Goal: Information Seeking & Learning: Learn about a topic

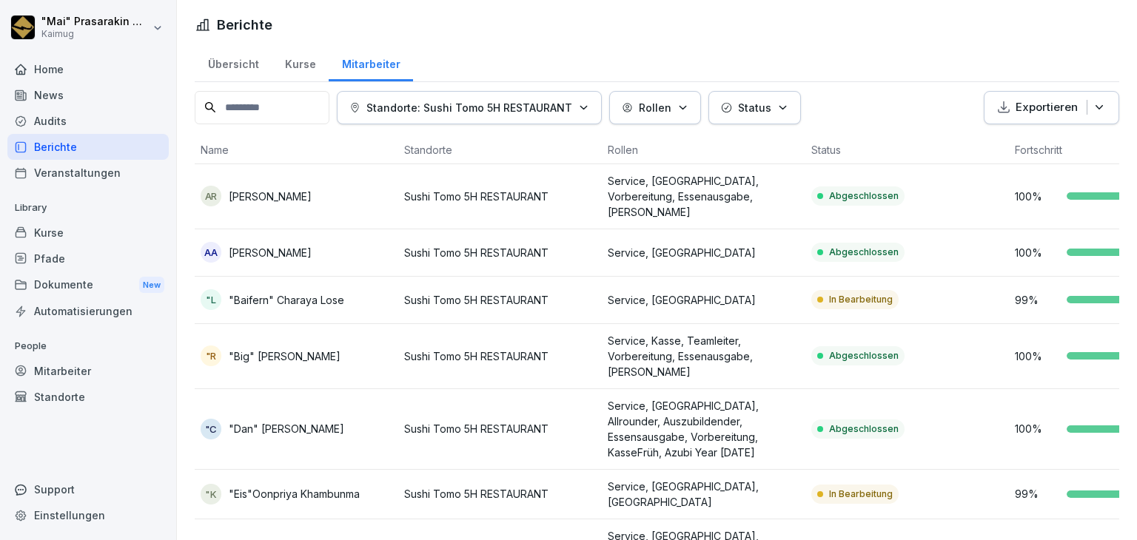
click at [238, 66] on div "Übersicht" at bounding box center [233, 63] width 77 height 38
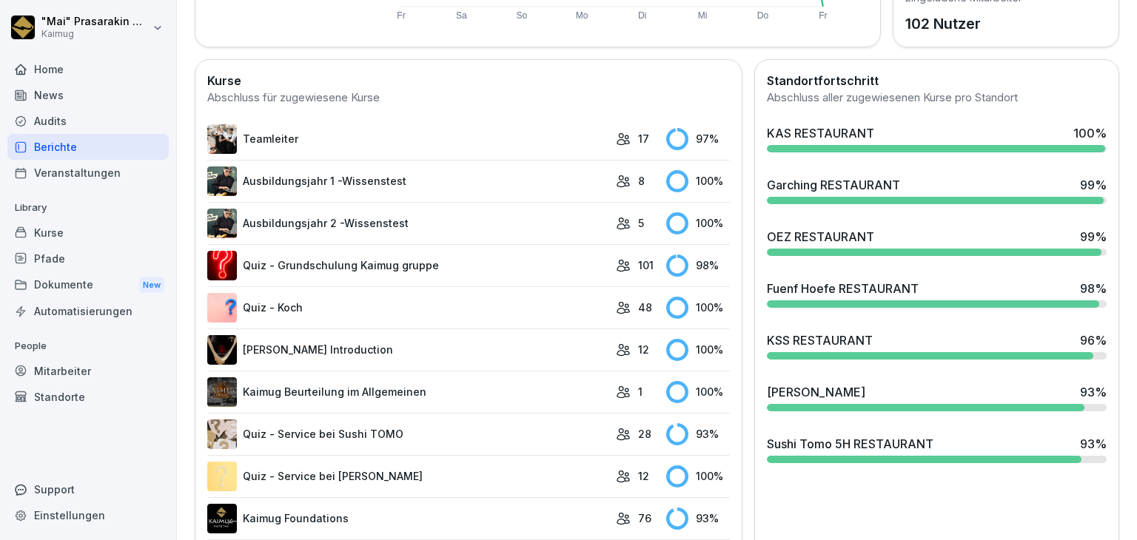
scroll to position [444, 0]
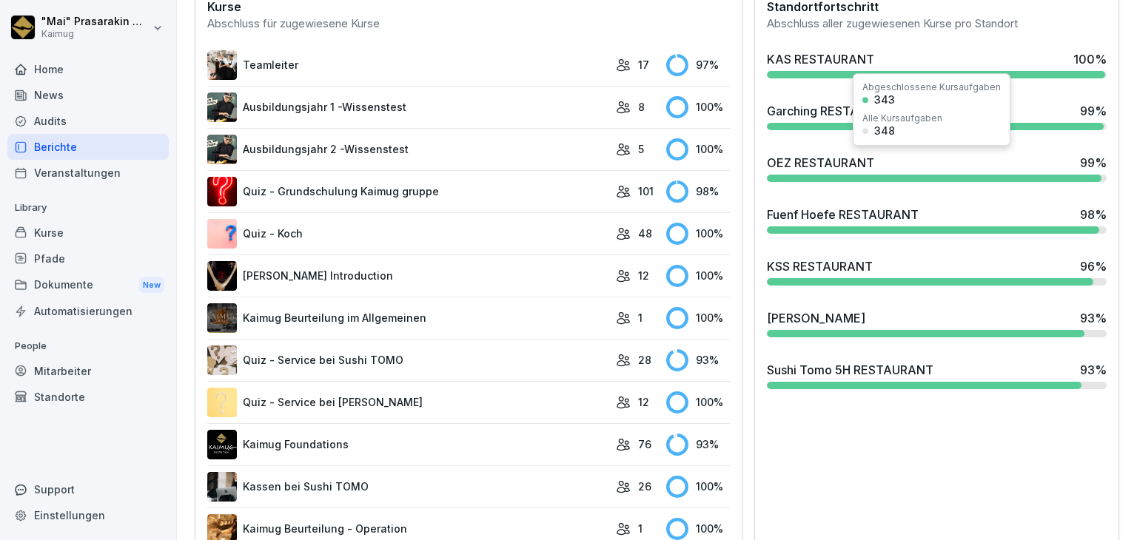
click at [803, 169] on div "OEZ RESTAURANT" at bounding box center [820, 163] width 107 height 18
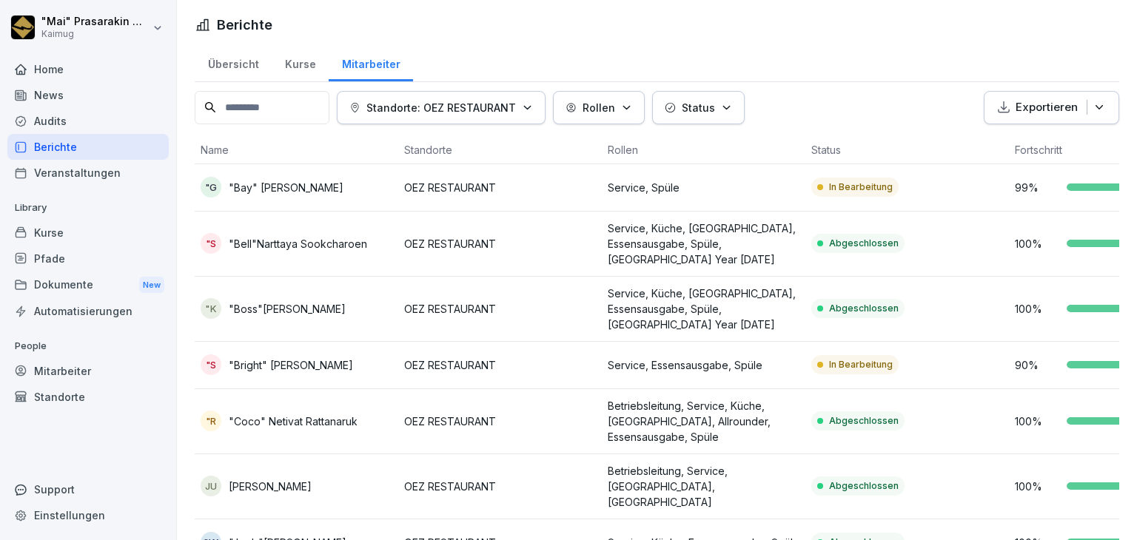
click at [246, 58] on div "Übersicht" at bounding box center [233, 63] width 77 height 38
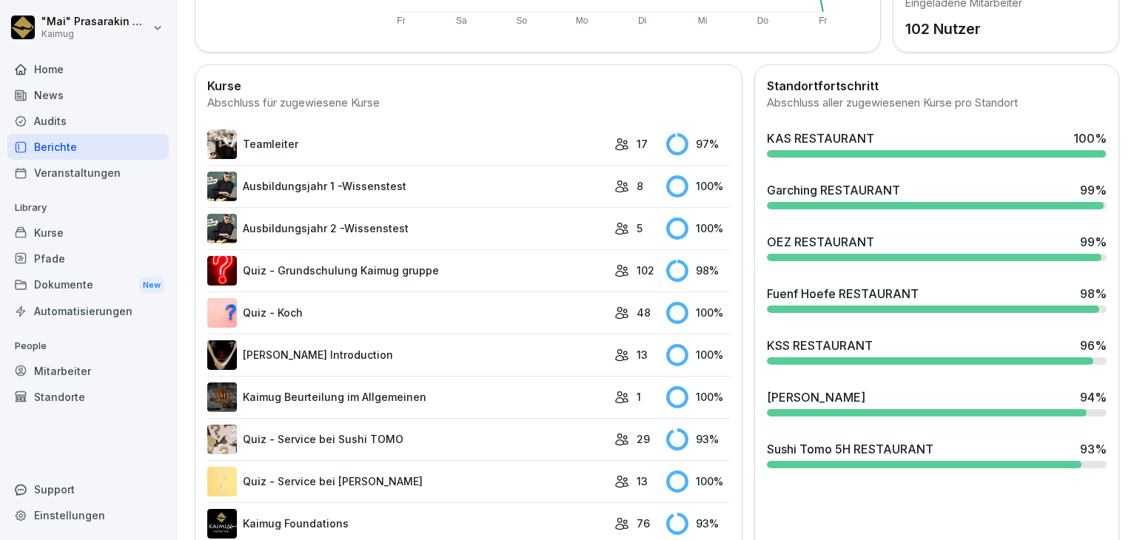
scroll to position [370, 0]
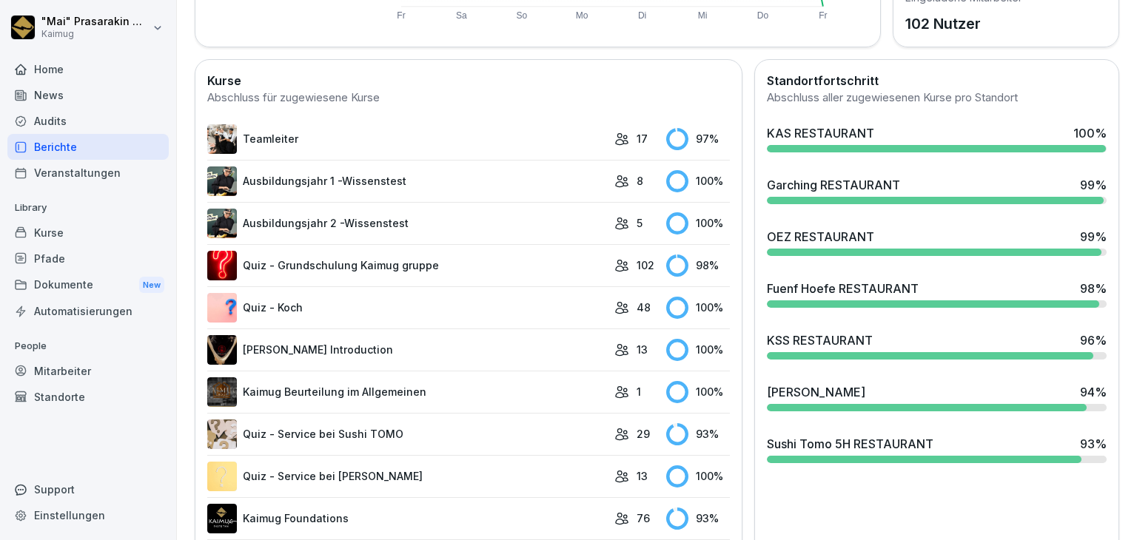
click at [775, 280] on div "Fuenf Hoefe RESTAURANT" at bounding box center [843, 289] width 152 height 18
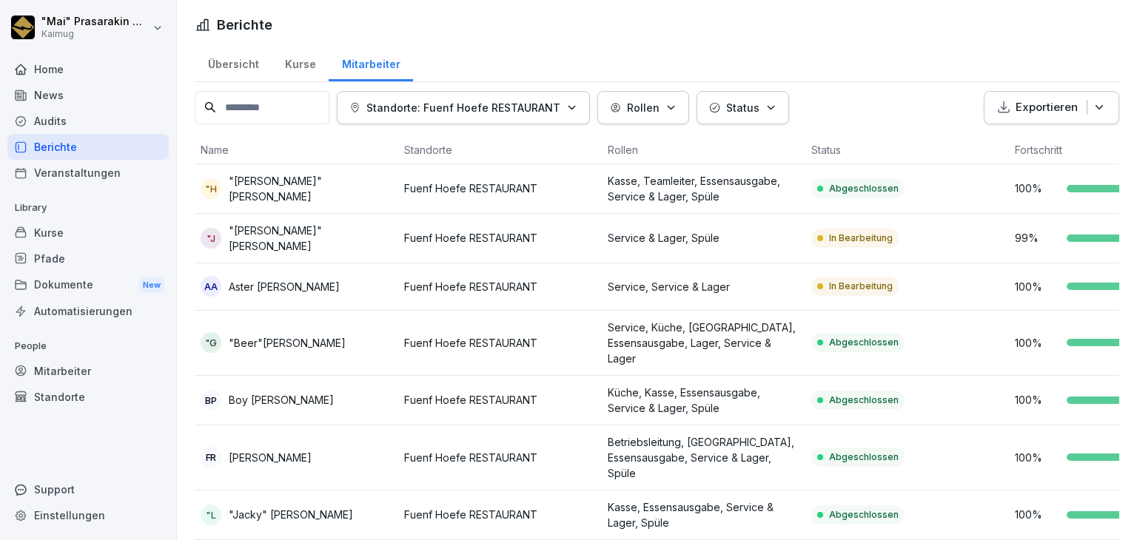
click at [240, 61] on div "Übersicht" at bounding box center [233, 63] width 77 height 38
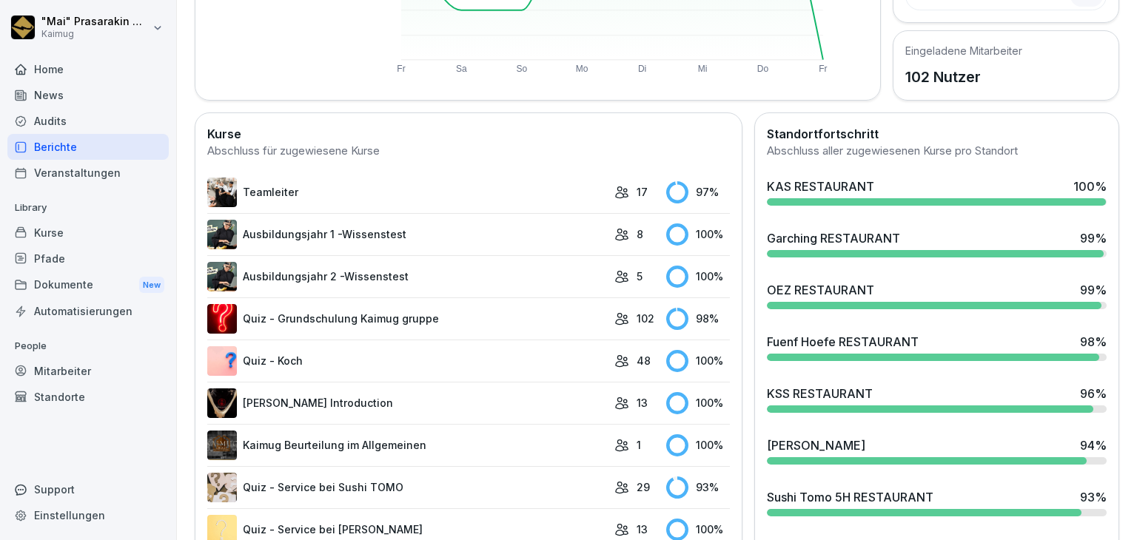
scroll to position [370, 0]
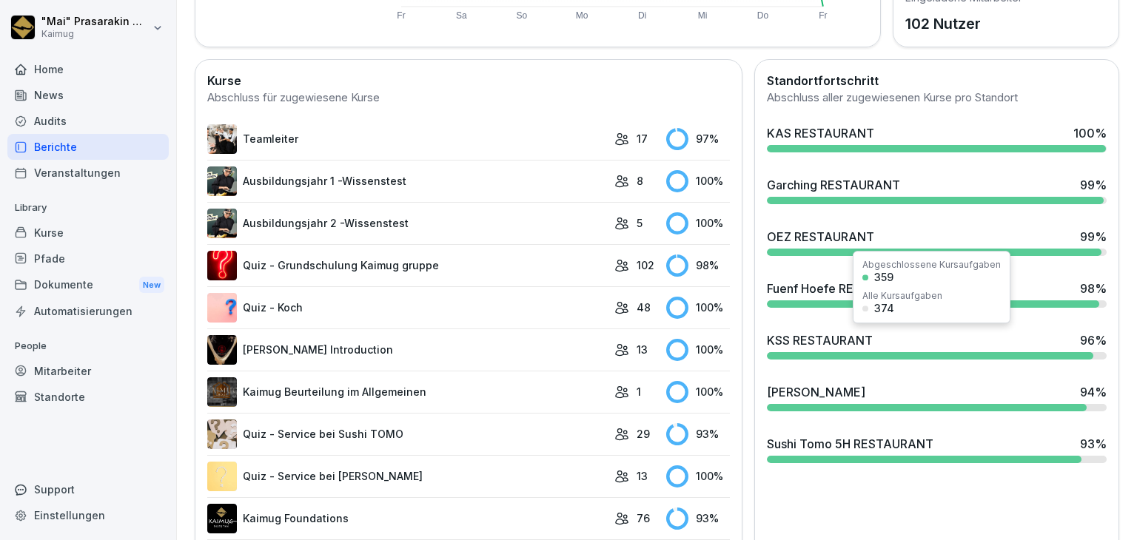
click at [826, 337] on div "KSS RESTAURANT" at bounding box center [820, 341] width 106 height 18
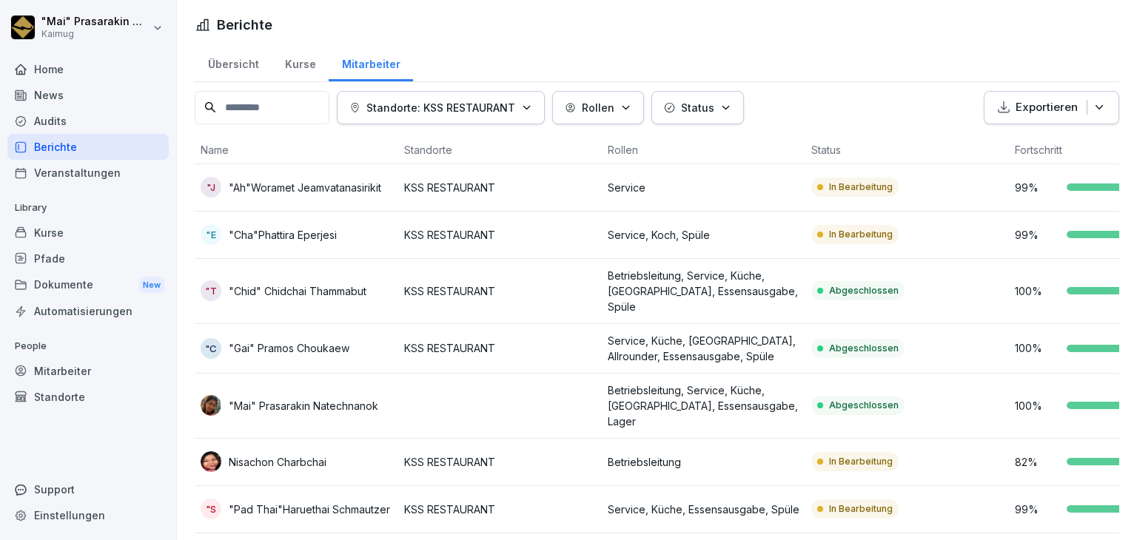
click at [450, 234] on p "KSS RESTAURANT" at bounding box center [500, 235] width 192 height 16
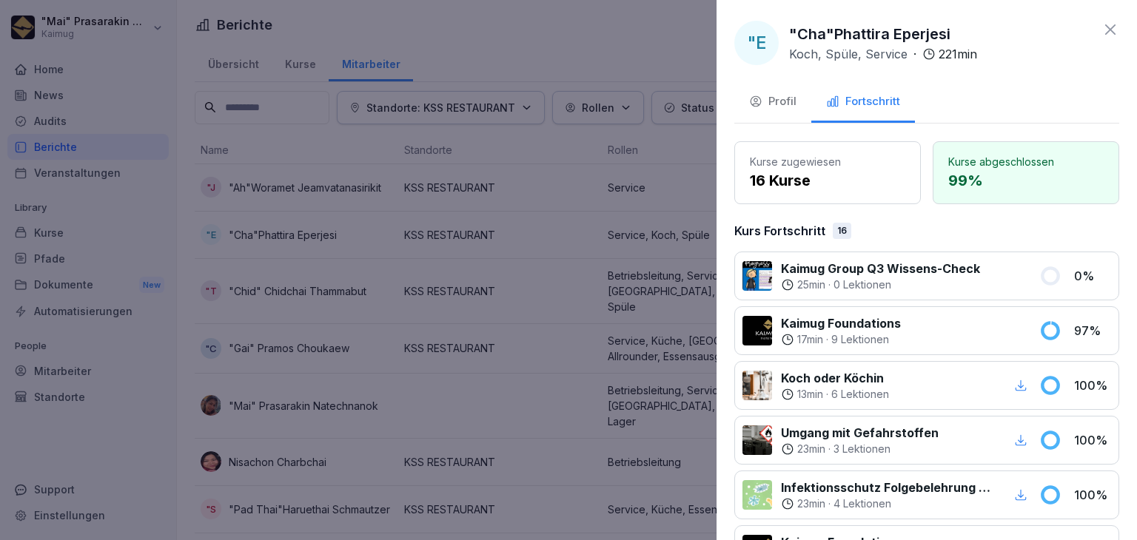
click at [776, 107] on div "Profil" at bounding box center [772, 101] width 47 height 17
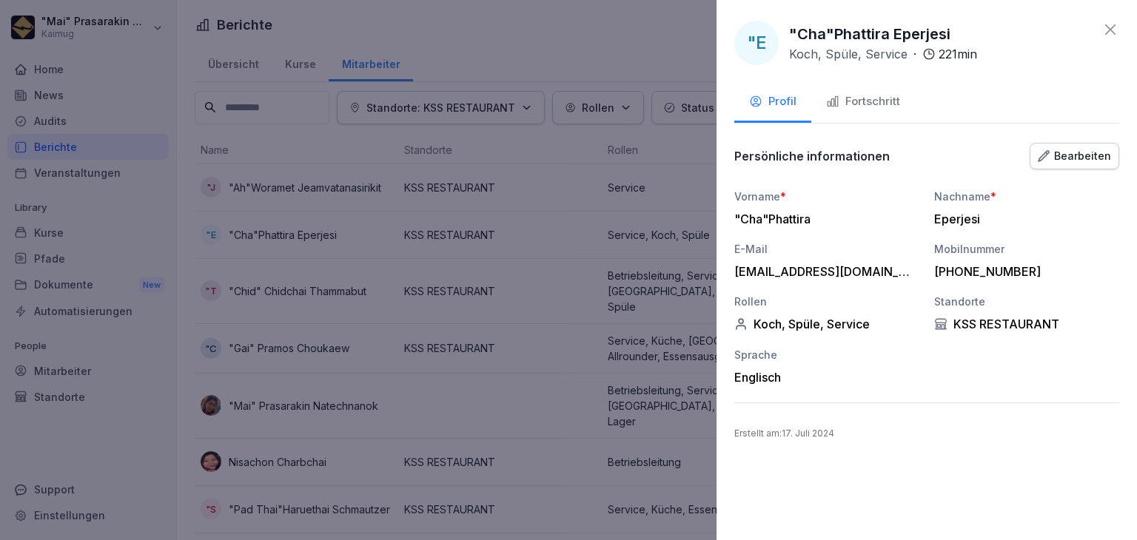
click at [610, 36] on div at bounding box center [568, 270] width 1137 height 540
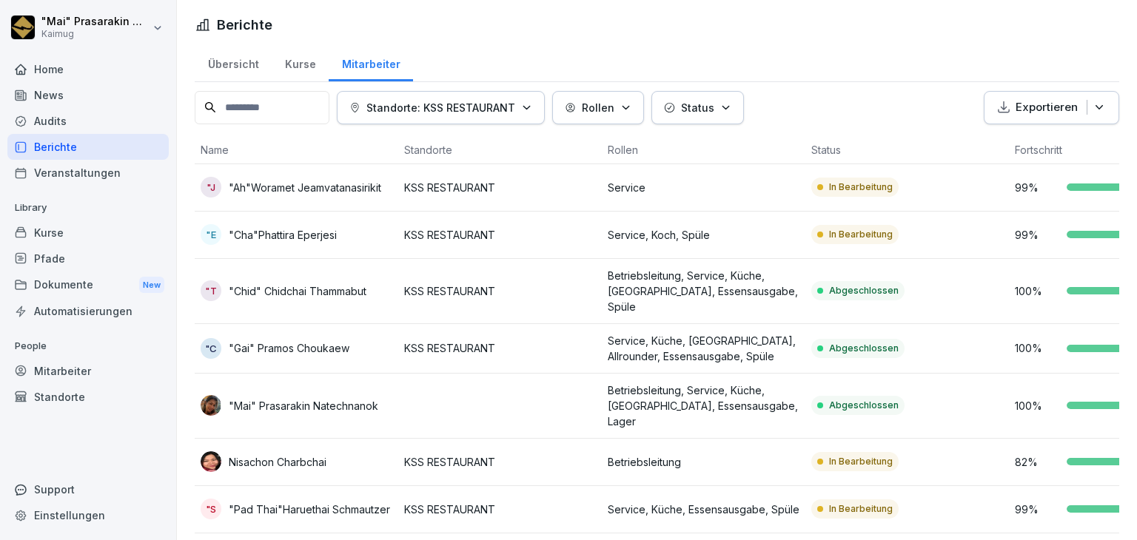
click at [43, 378] on div "Mitarbeiter" at bounding box center [87, 371] width 161 height 26
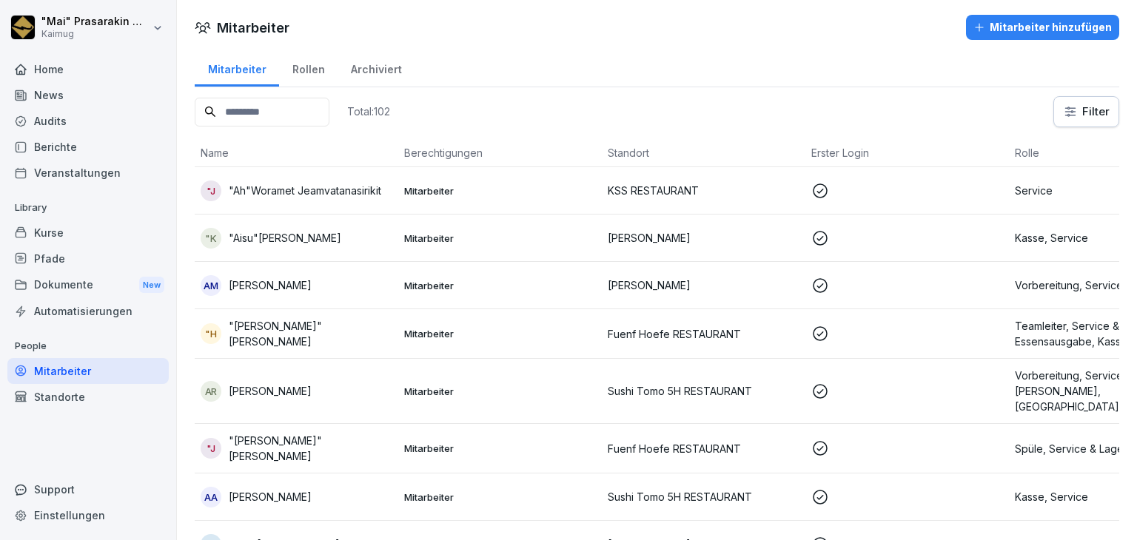
click at [259, 110] on input at bounding box center [262, 112] width 135 height 29
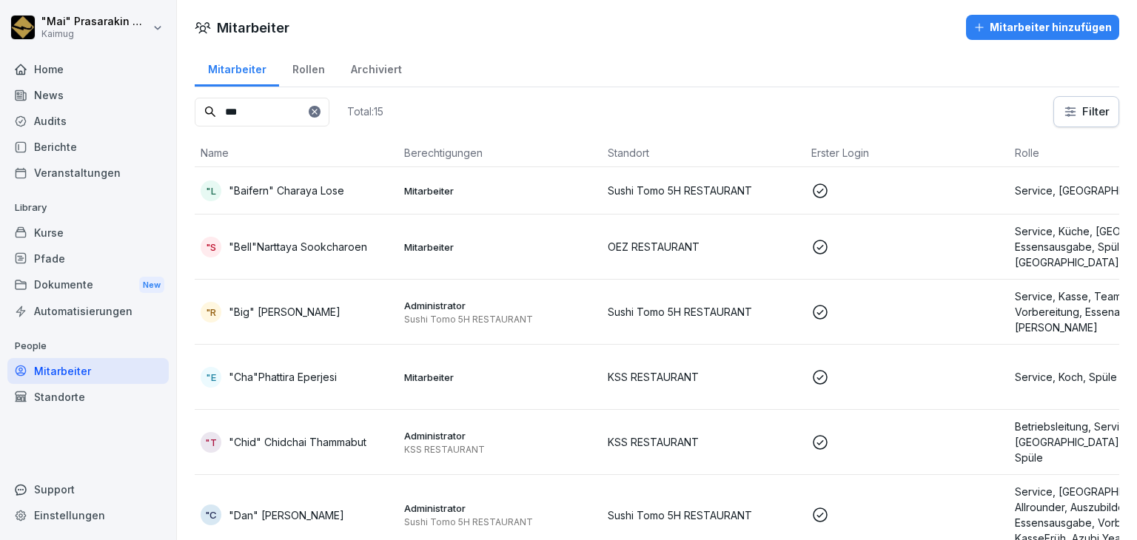
type input "***"
click at [252, 369] on p ""Cha"Phattira Eperjesi" at bounding box center [283, 377] width 108 height 16
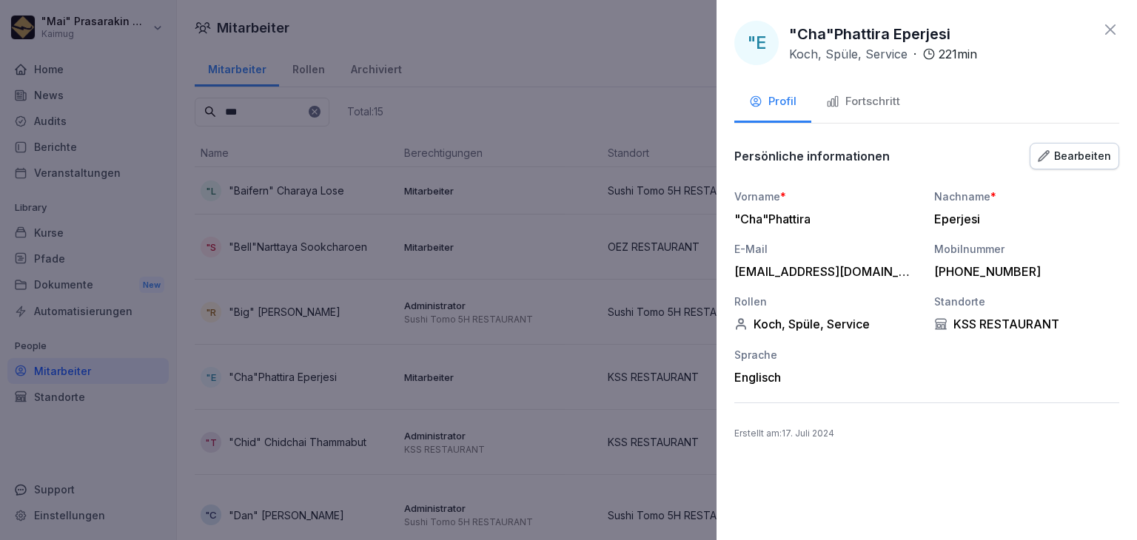
click at [877, 104] on div "Fortschritt" at bounding box center [863, 101] width 74 height 17
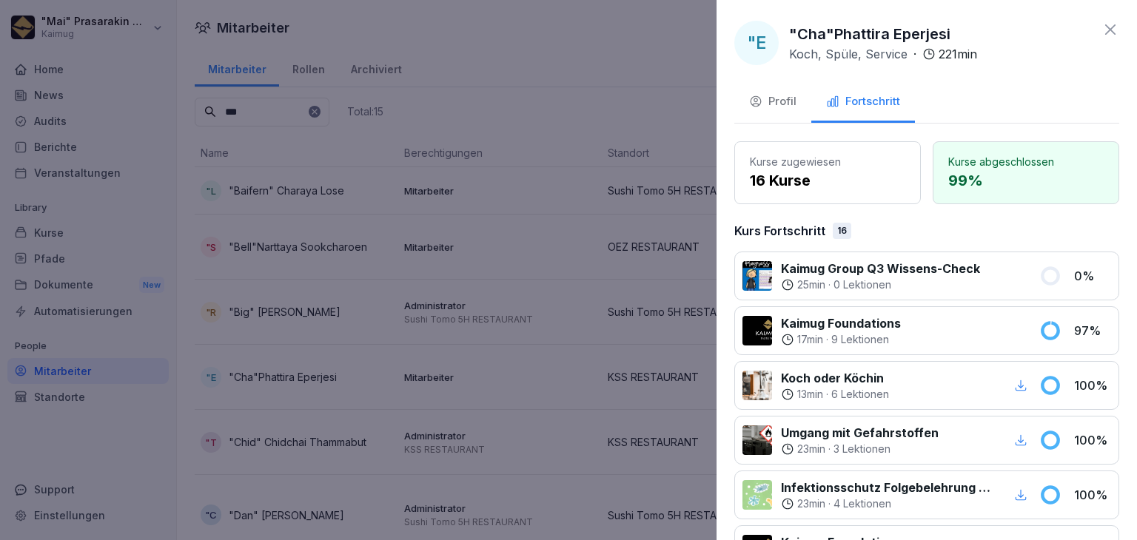
click at [784, 110] on button "Profil" at bounding box center [772, 103] width 77 height 40
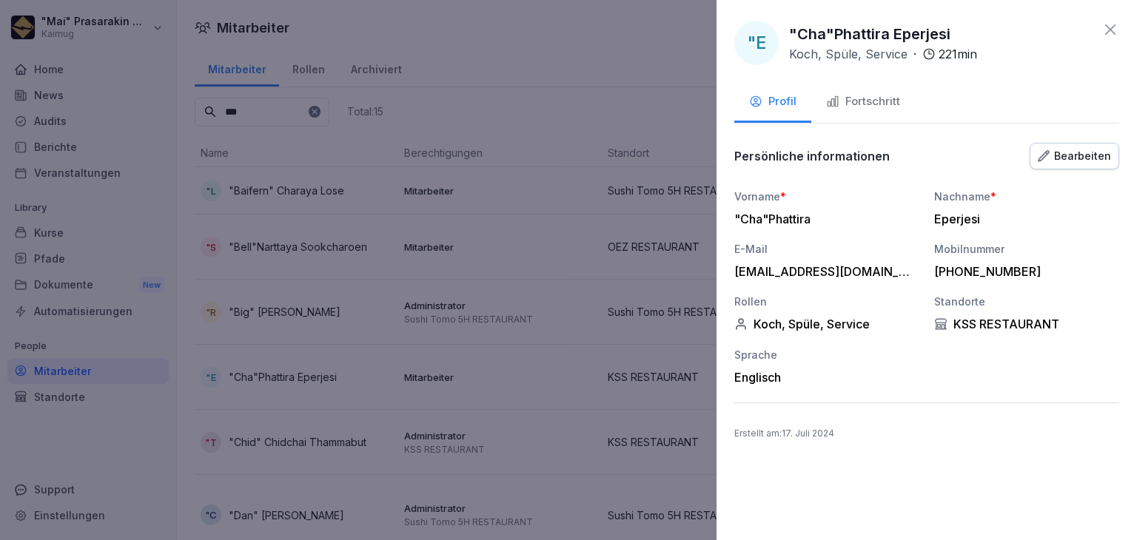
click at [1109, 22] on icon at bounding box center [1110, 30] width 18 height 18
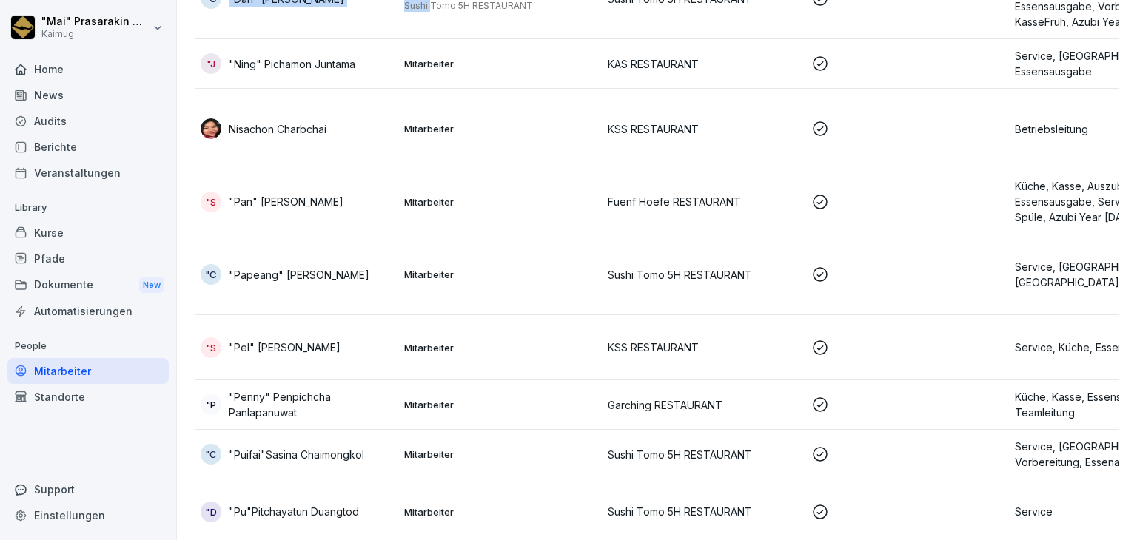
scroll to position [619, 0]
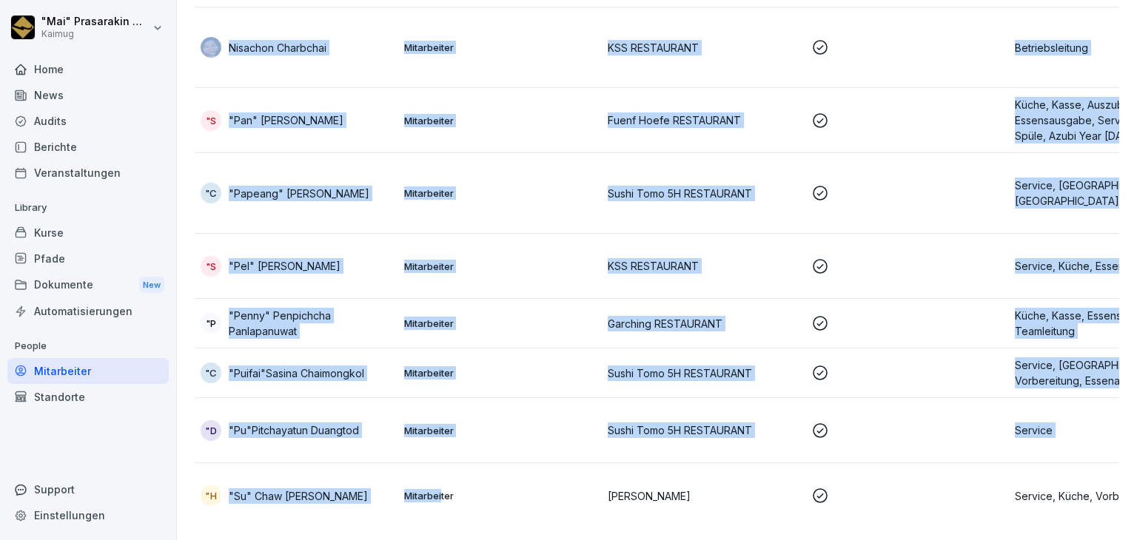
drag, startPoint x: 432, startPoint y: 516, endPoint x: 443, endPoint y: 457, distance: 60.2
click at [443, 457] on tbody ""L "Baifern" Charaya Lose Mitarbeiter [PERSON_NAME] 5H RESTAURANT Service, Kass…" at bounding box center [703, 48] width 1017 height 959
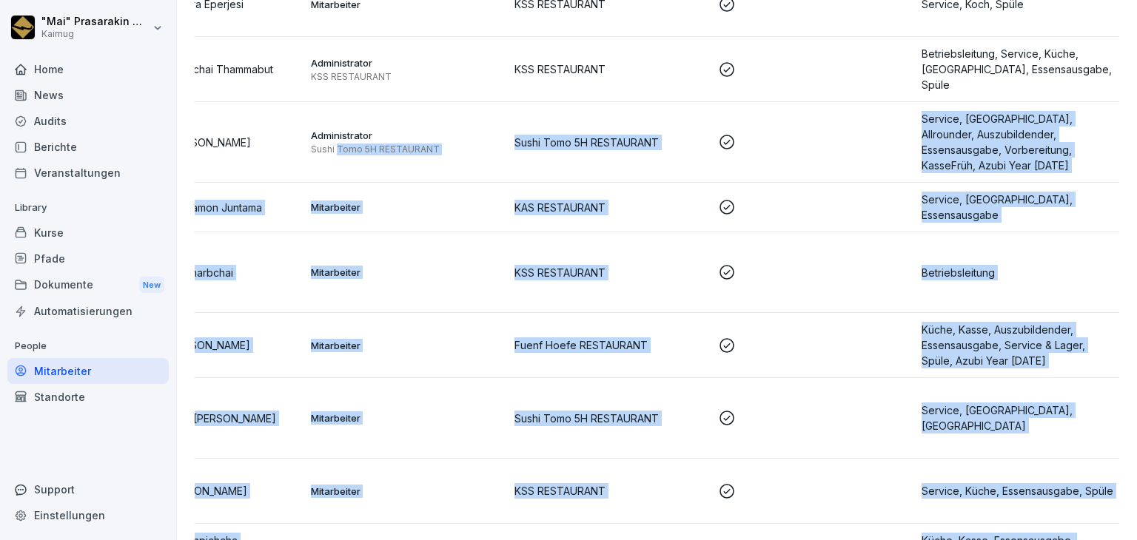
scroll to position [323, 0]
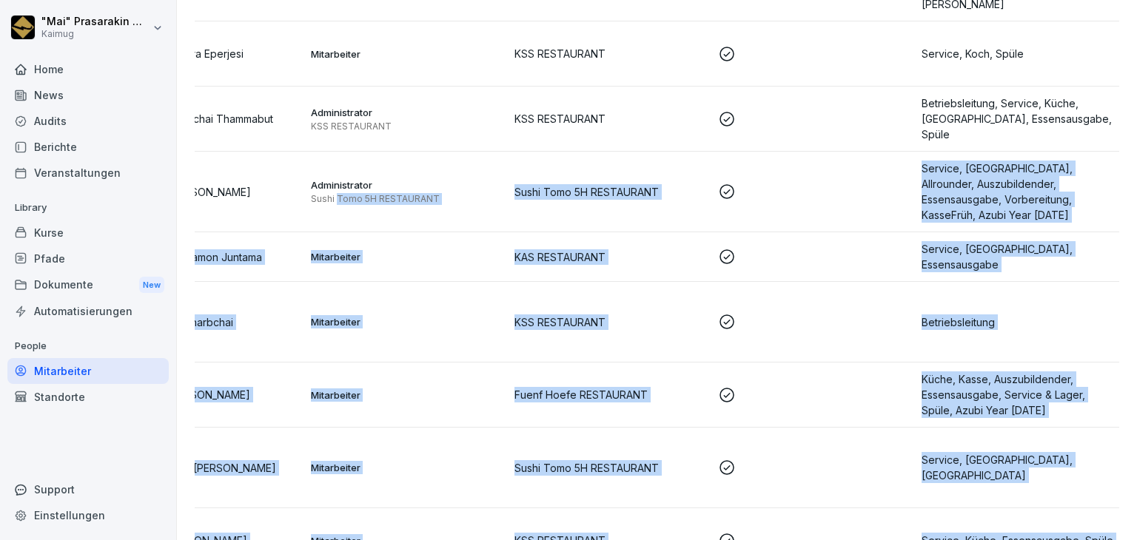
click at [787, 417] on td at bounding box center [813, 395] width 203 height 65
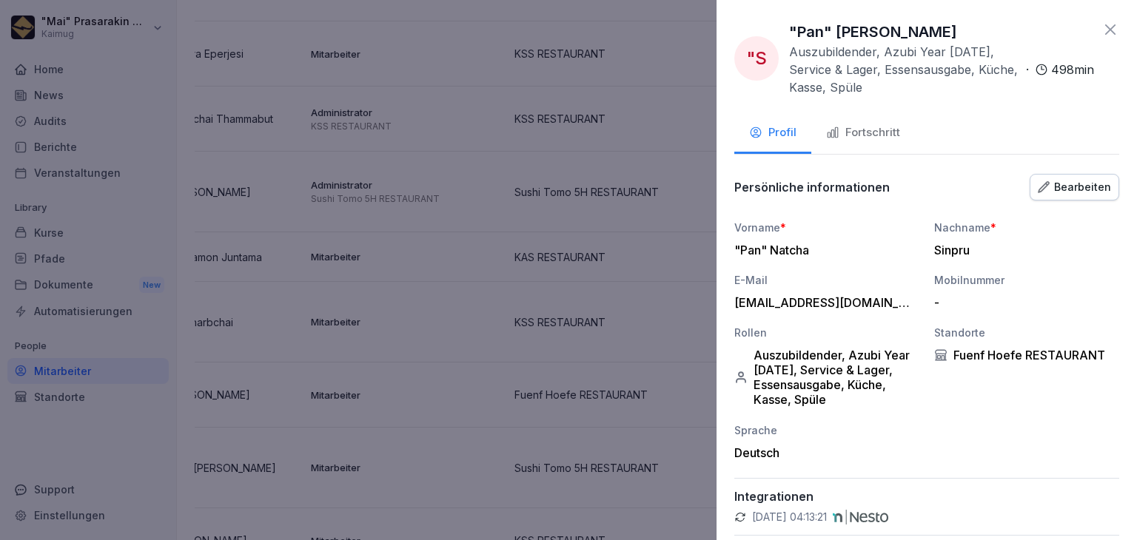
click at [1101, 32] on icon at bounding box center [1110, 30] width 18 height 18
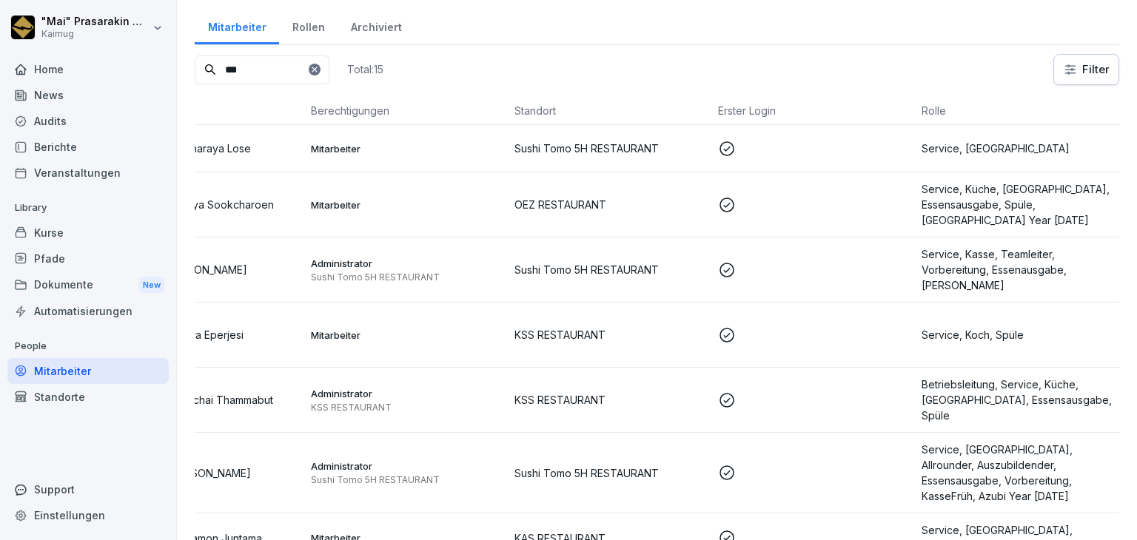
scroll to position [0, 0]
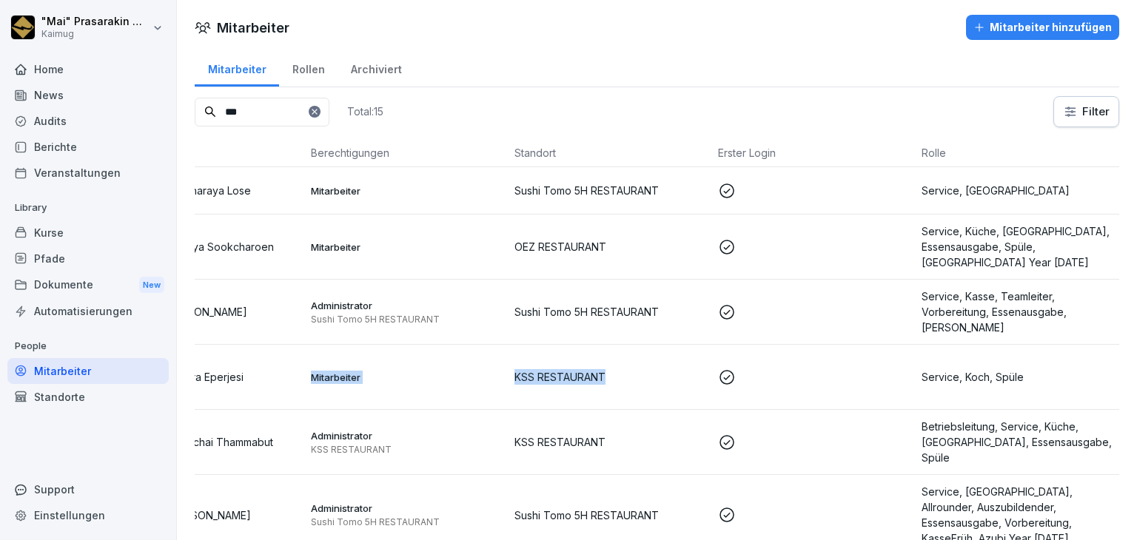
drag, startPoint x: 275, startPoint y: 380, endPoint x: 602, endPoint y: 399, distance: 326.9
click at [602, 399] on tr ""E "Cha"Phattira Eperjesi Mitarbeiter KSS RESTAURANT Service, Koch, [GEOGRAPHIC…" at bounding box center [609, 377] width 1017 height 65
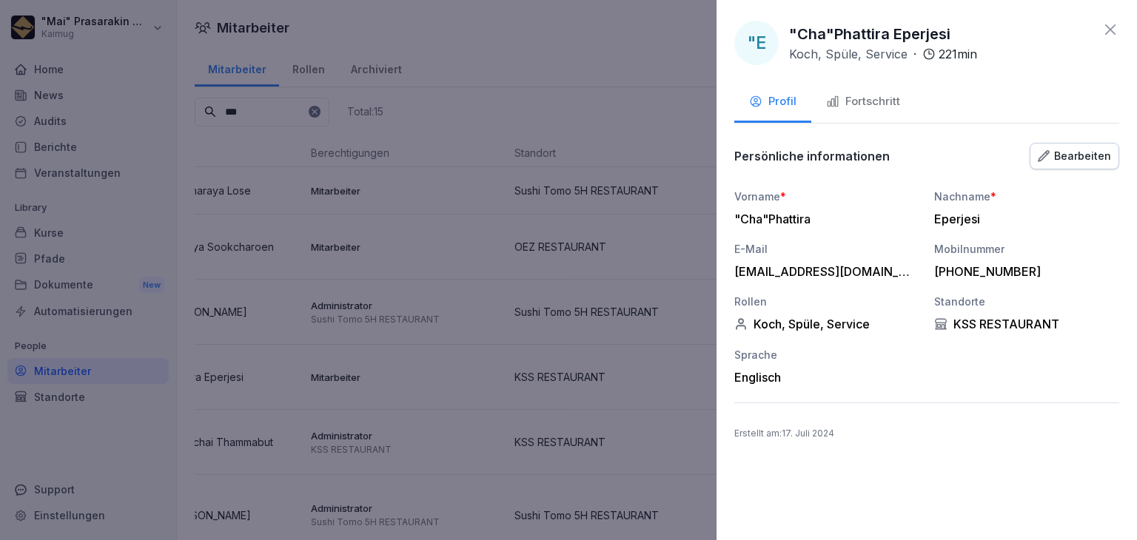
click at [1111, 21] on icon at bounding box center [1110, 30] width 18 height 18
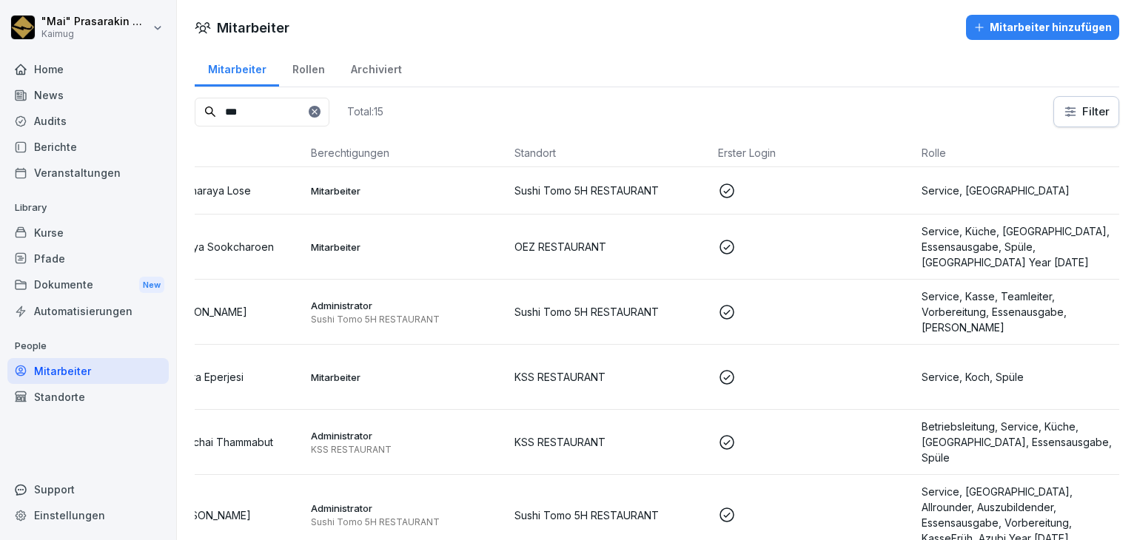
click at [719, 386] on td at bounding box center [813, 377] width 203 height 65
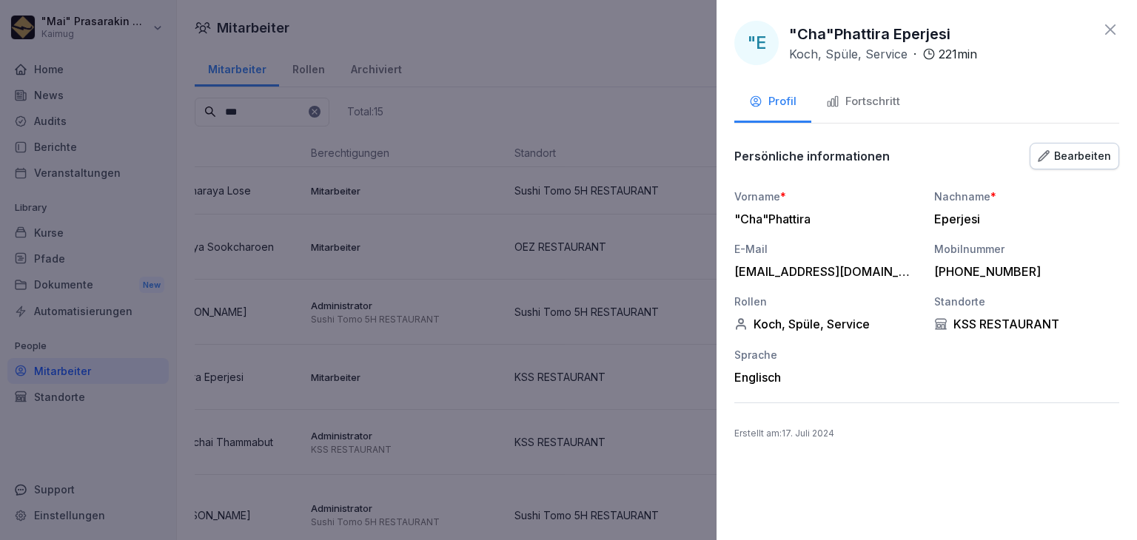
click at [1077, 152] on div "Bearbeiten" at bounding box center [1073, 156] width 73 height 16
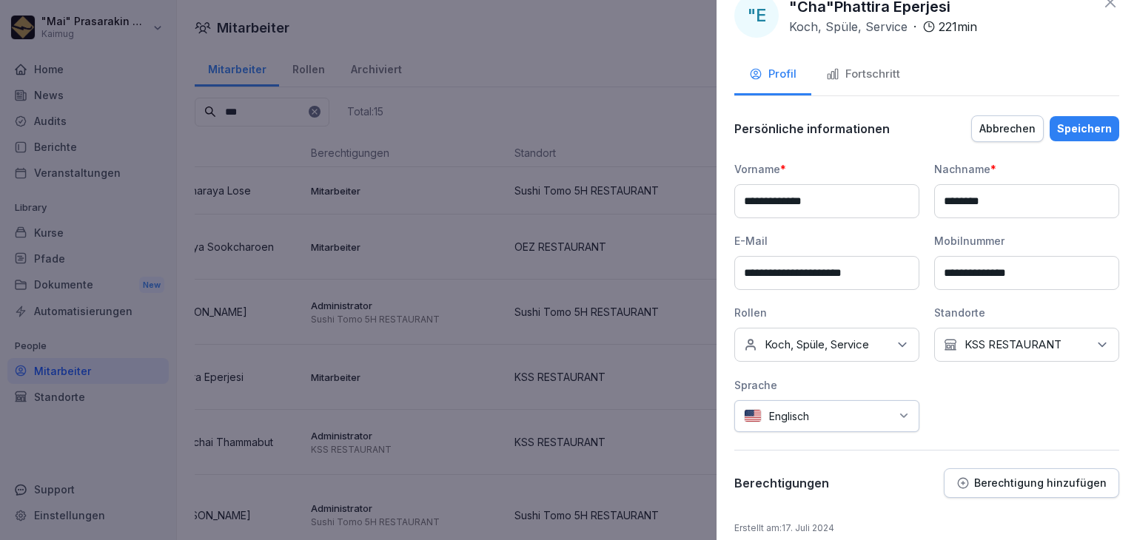
scroll to position [41, 0]
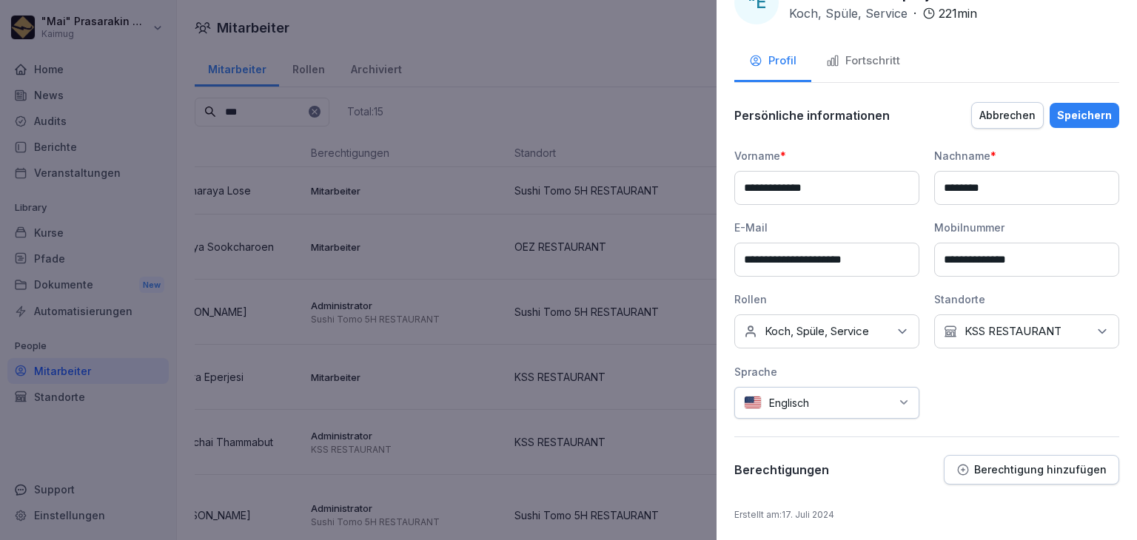
click at [1004, 115] on div "Abbrechen" at bounding box center [1007, 115] width 56 height 16
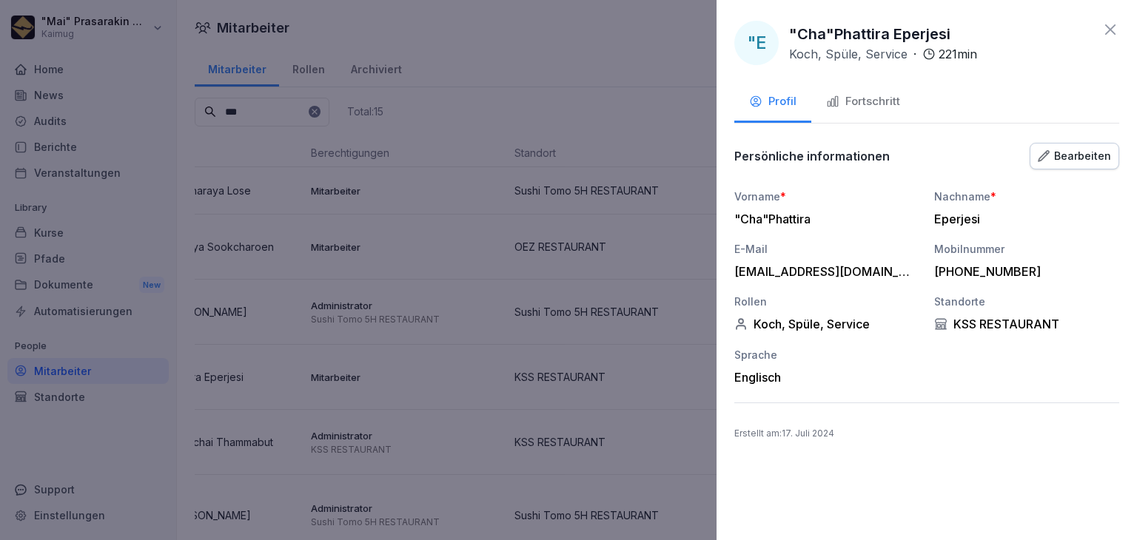
click at [1113, 32] on icon at bounding box center [1110, 29] width 10 height 10
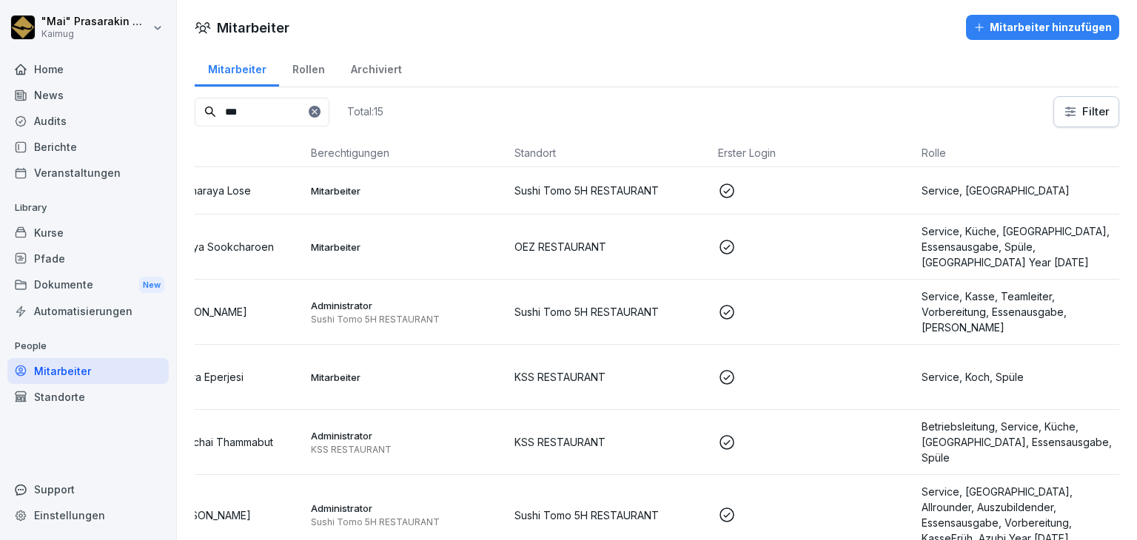
click at [244, 75] on div "Mitarbeiter" at bounding box center [237, 68] width 84 height 38
click at [52, 280] on div "Dokumente New" at bounding box center [87, 285] width 161 height 27
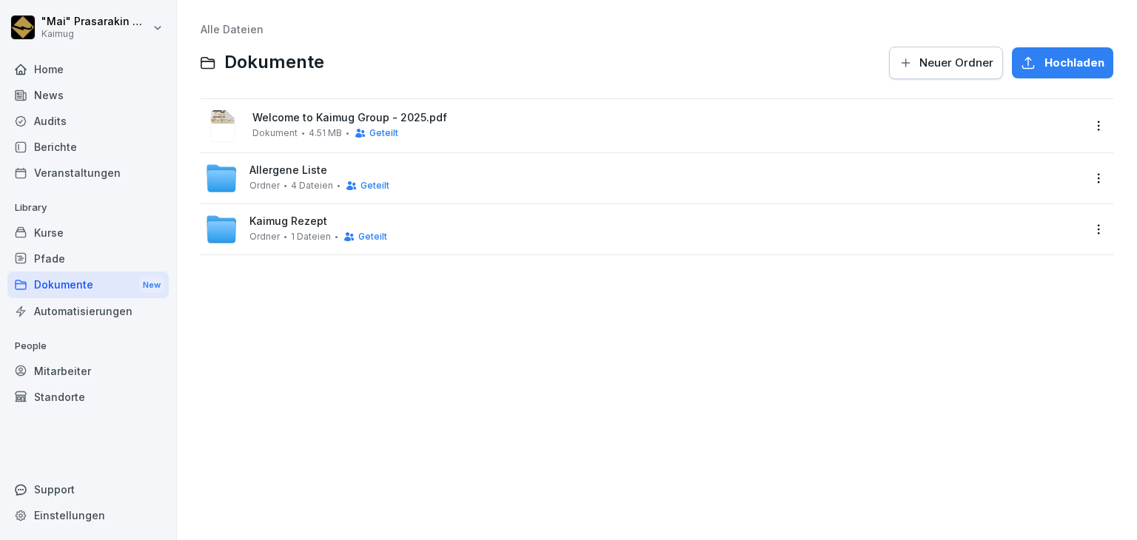
click at [314, 137] on span "4.51 MB" at bounding box center [325, 133] width 33 height 10
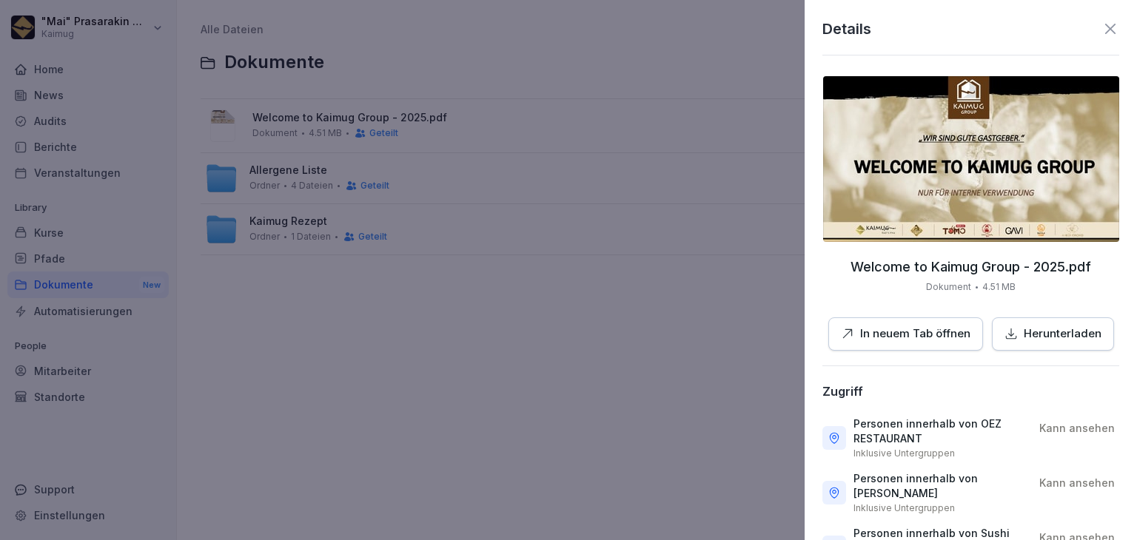
click at [301, 173] on div at bounding box center [568, 270] width 1137 height 540
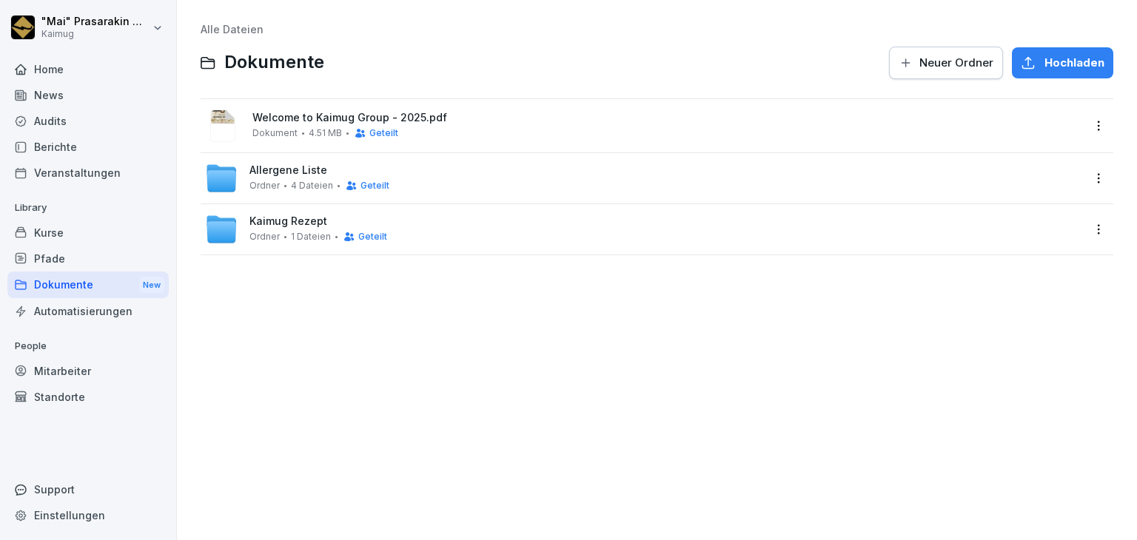
click at [300, 174] on span "Allergene Liste" at bounding box center [288, 170] width 78 height 13
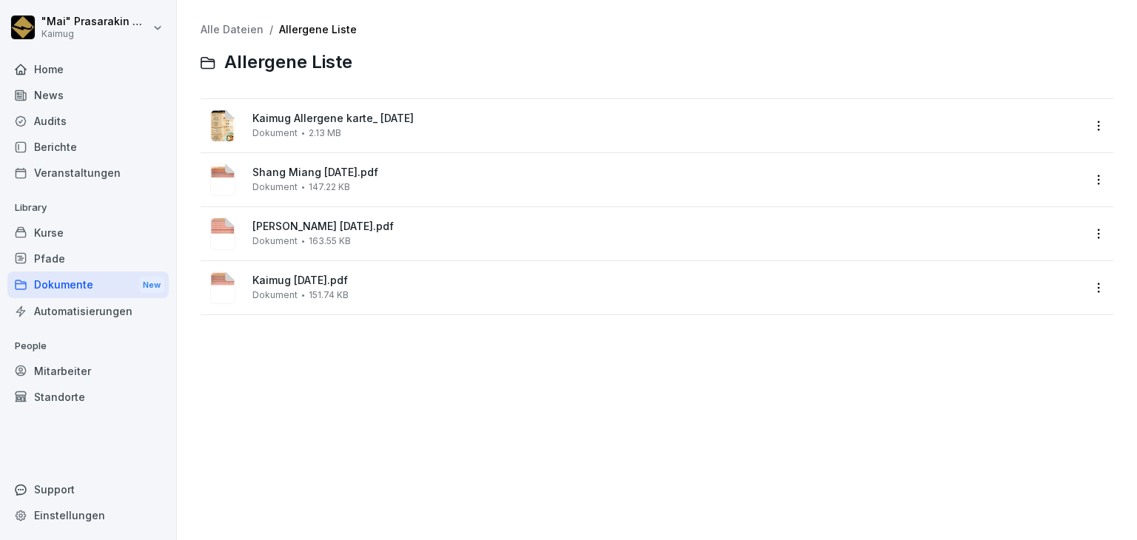
click at [326, 128] on span "2.13 MB" at bounding box center [325, 133] width 33 height 10
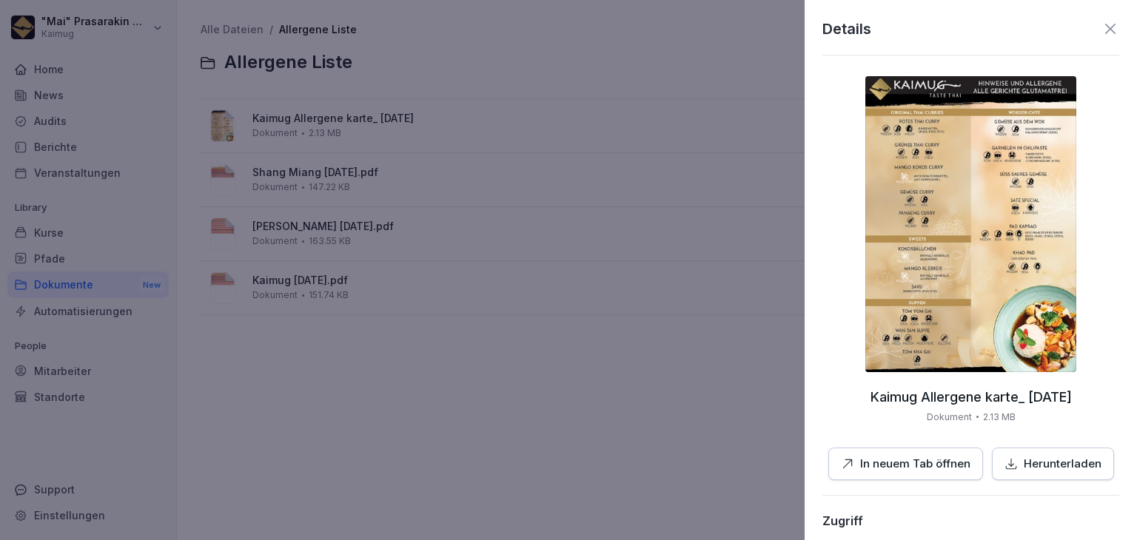
click at [1000, 221] on img at bounding box center [970, 224] width 211 height 296
click at [1108, 31] on div "Details Kaimug Allergene karte_ [DATE] Dokument 2.13 MB In neuem Tab öffnen Her…" at bounding box center [970, 270] width 332 height 540
click at [1101, 33] on icon at bounding box center [1110, 29] width 18 height 18
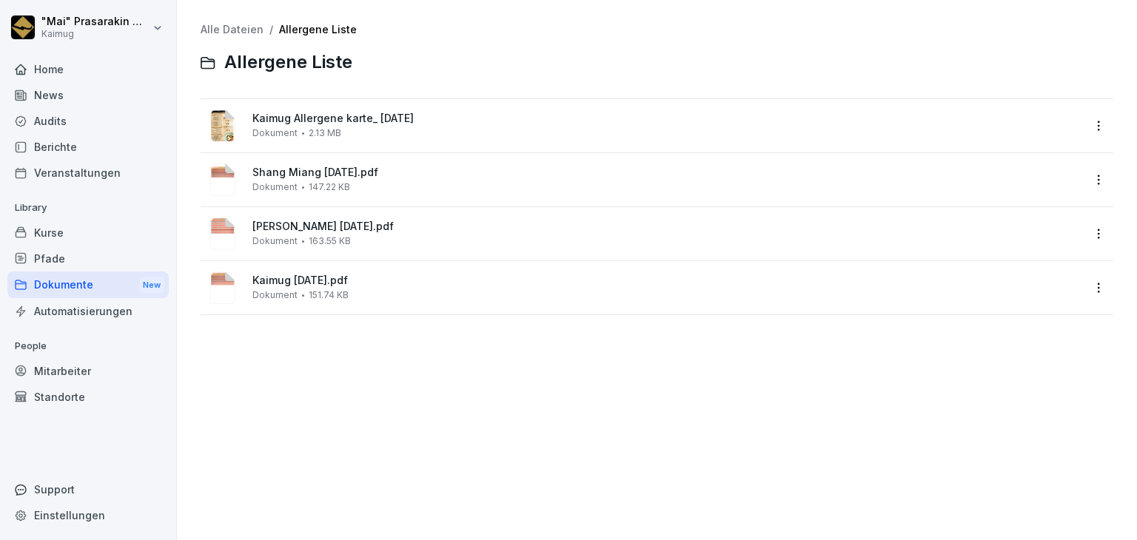
click at [420, 199] on div "Shang Miang [DATE].pdf Dokument 147.22 KB" at bounding box center [657, 179] width 912 height 53
click at [376, 186] on div "Shang Miang [DATE].pdf Dokument 147.22 KB" at bounding box center [666, 179] width 829 height 26
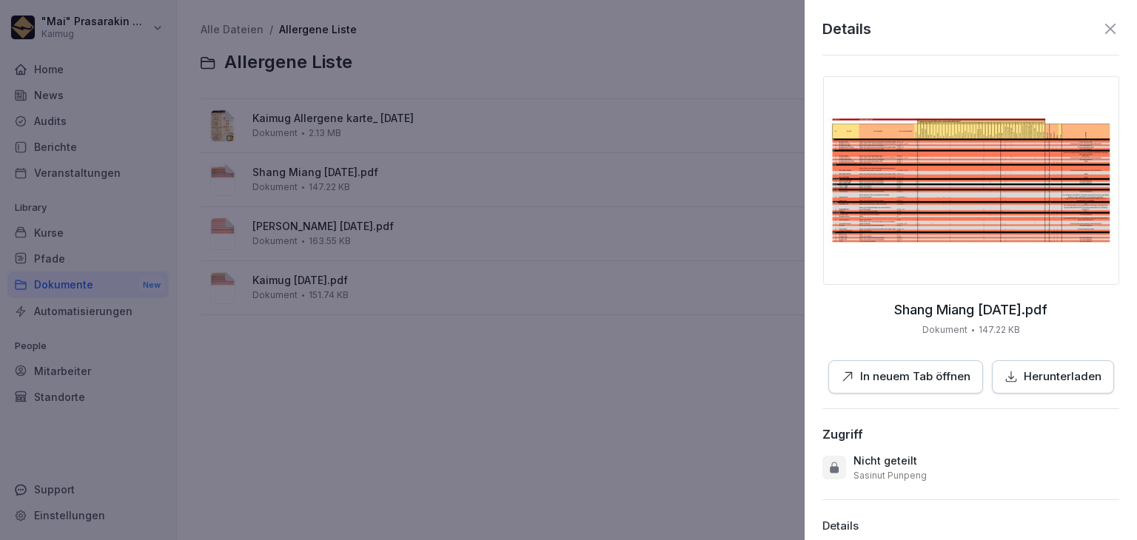
click at [312, 218] on div at bounding box center [568, 270] width 1137 height 540
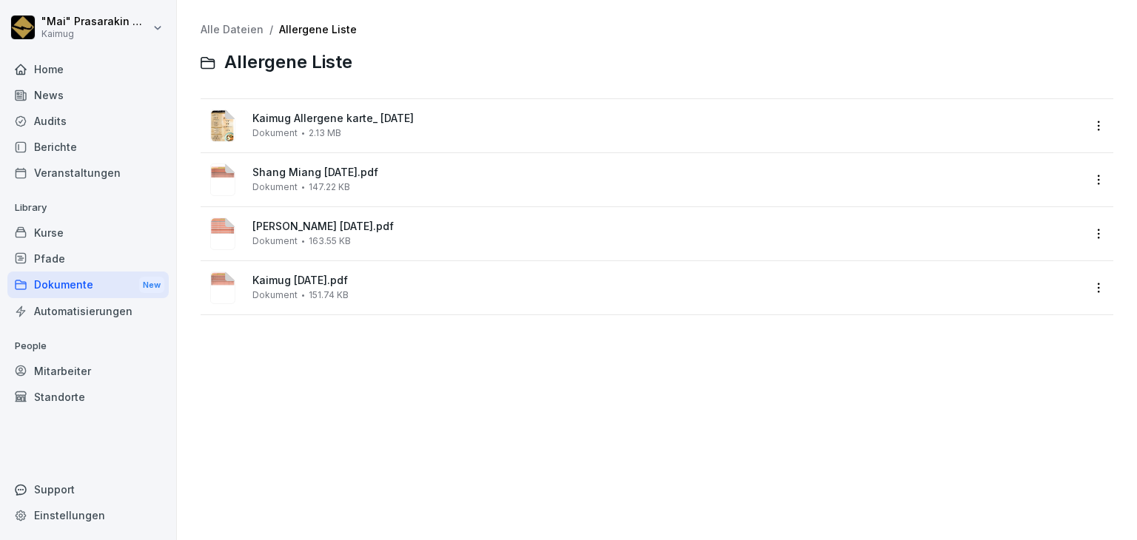
click at [300, 226] on span "[PERSON_NAME] [DATE].pdf" at bounding box center [666, 227] width 829 height 13
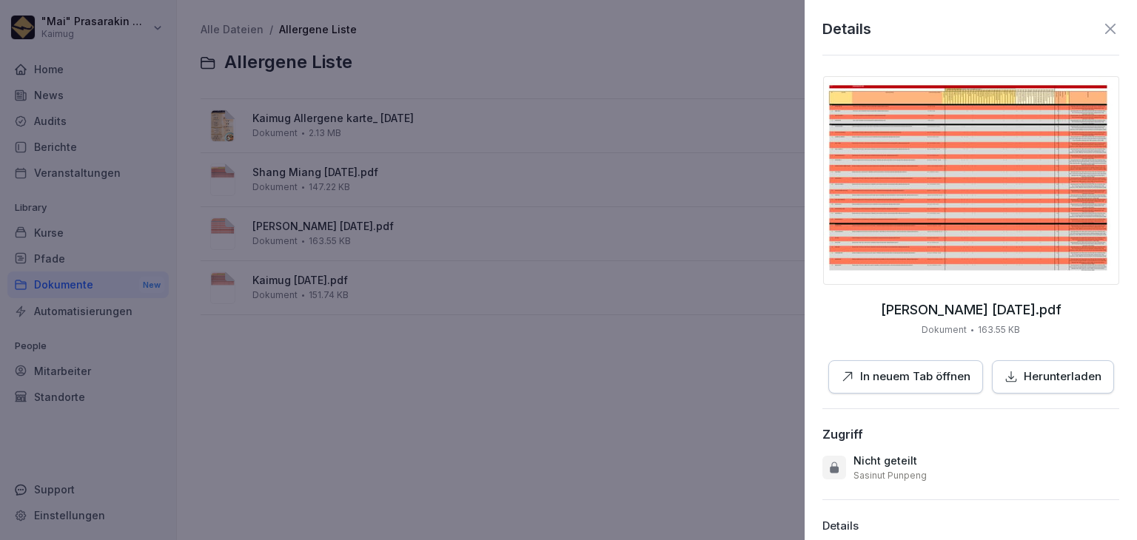
click at [275, 279] on div at bounding box center [568, 270] width 1137 height 540
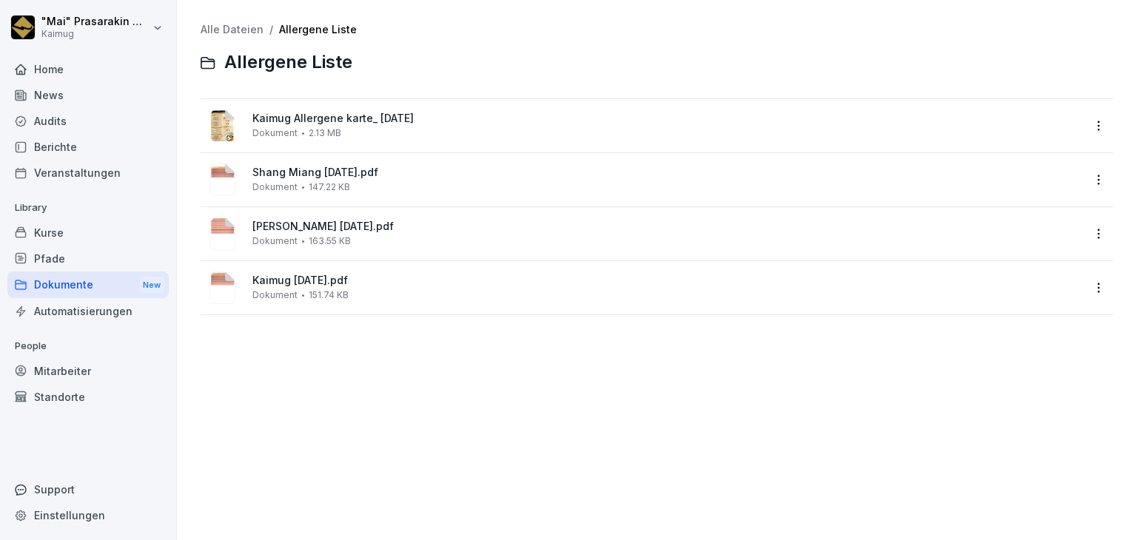
click at [275, 279] on span "Kaimug [DATE].pdf" at bounding box center [666, 281] width 829 height 13
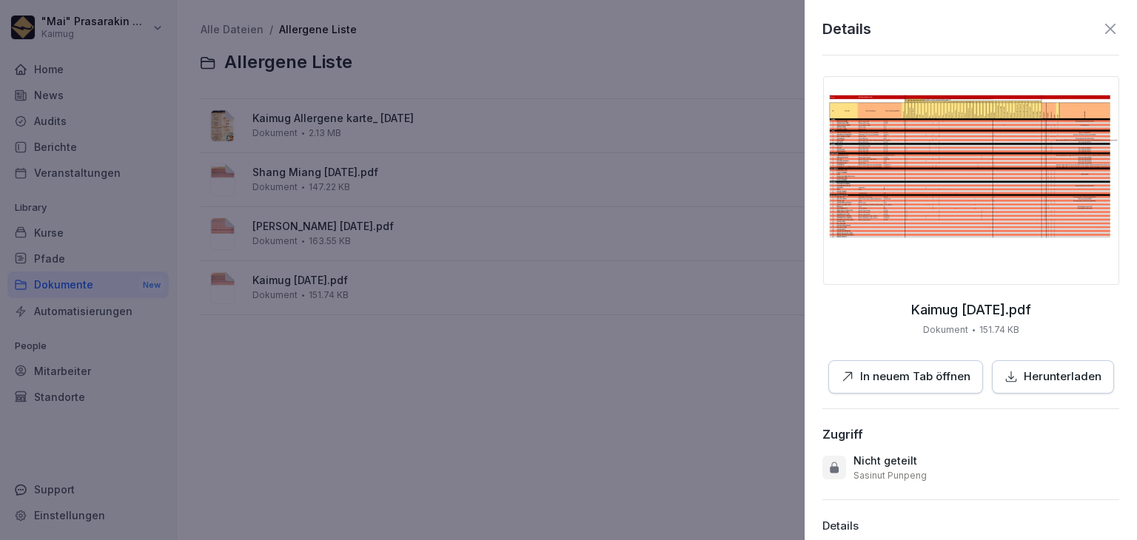
click at [1028, 178] on img at bounding box center [971, 180] width 296 height 209
click at [127, 229] on div at bounding box center [568, 270] width 1137 height 540
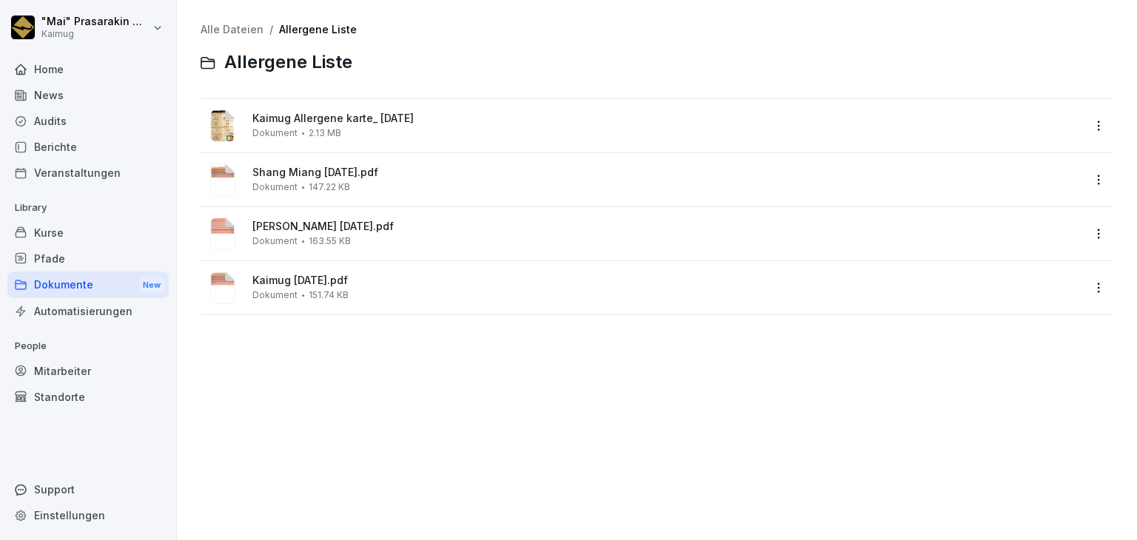
click at [231, 30] on link "Alle Dateien" at bounding box center [232, 29] width 63 height 13
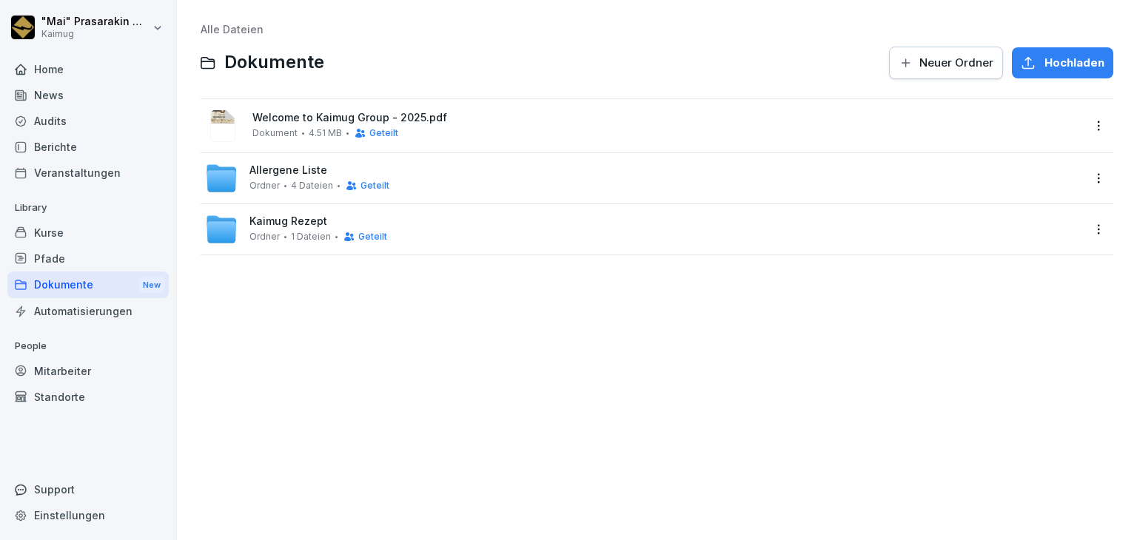
click at [296, 226] on span "Kaimug Rezept" at bounding box center [288, 221] width 78 height 13
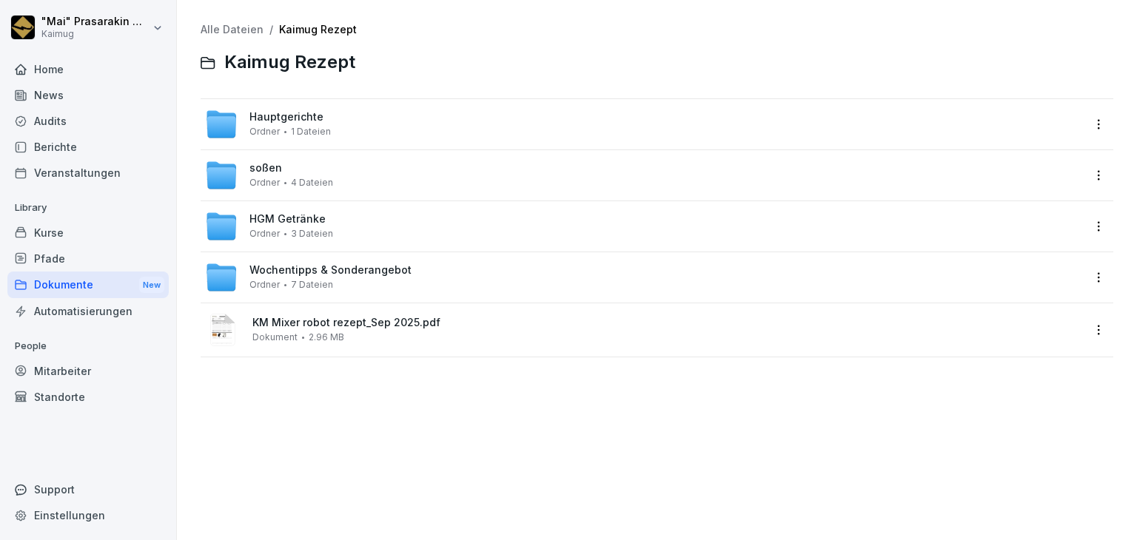
click at [303, 321] on span "KM Mixer robot rezept_Sep 2025.pdf" at bounding box center [666, 323] width 829 height 13
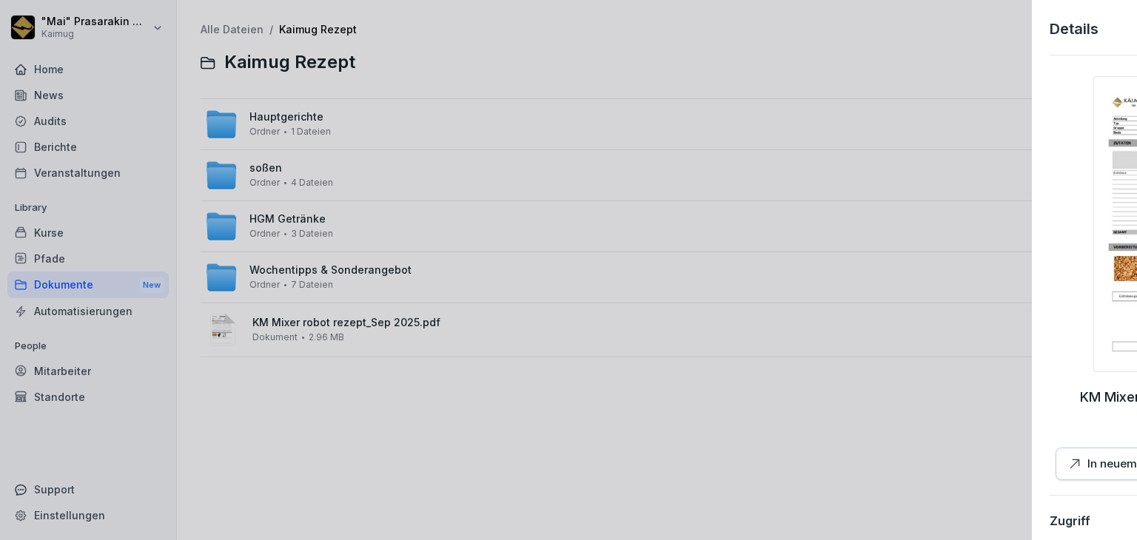
click at [332, 282] on div at bounding box center [568, 270] width 1137 height 540
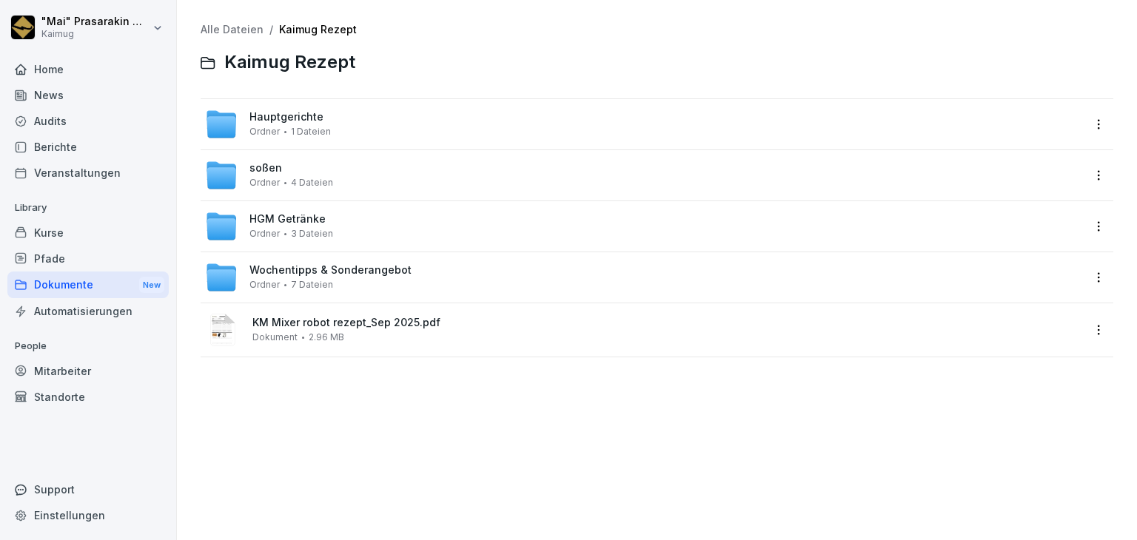
click at [329, 248] on div "HGM Getränke Ordner 3 Dateien" at bounding box center [657, 226] width 912 height 50
click at [354, 132] on div "Hauptgerichte Ordner 1 Dateien" at bounding box center [643, 124] width 877 height 33
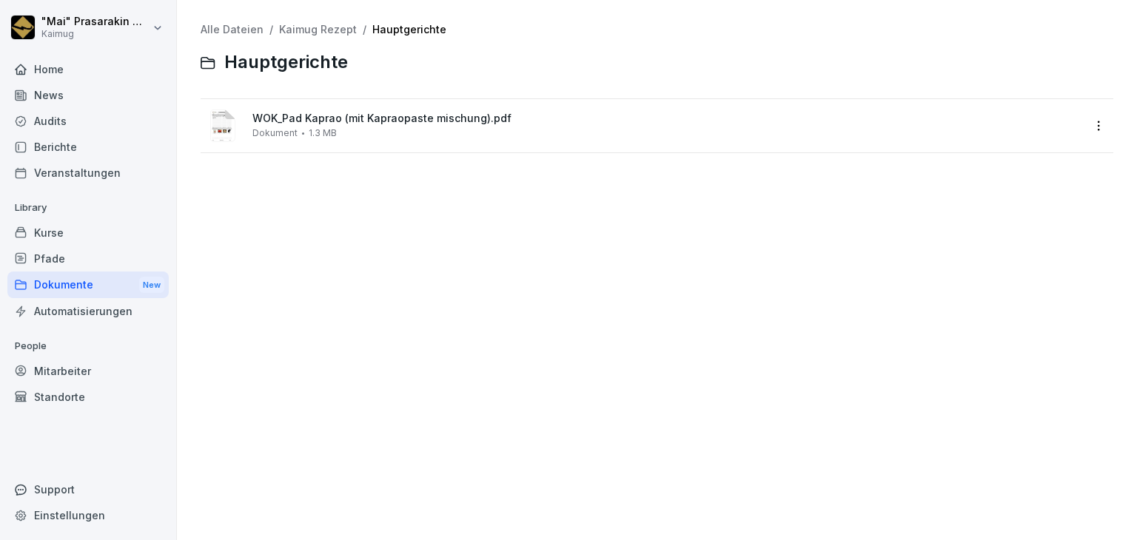
click at [60, 149] on div "Berichte" at bounding box center [87, 147] width 161 height 26
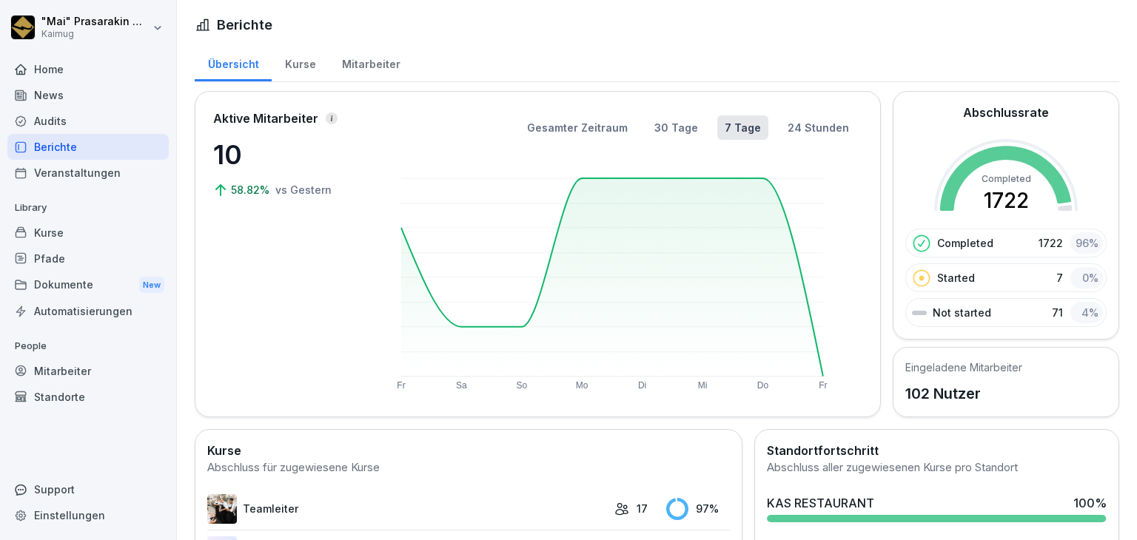
click at [81, 102] on div "News" at bounding box center [87, 95] width 161 height 26
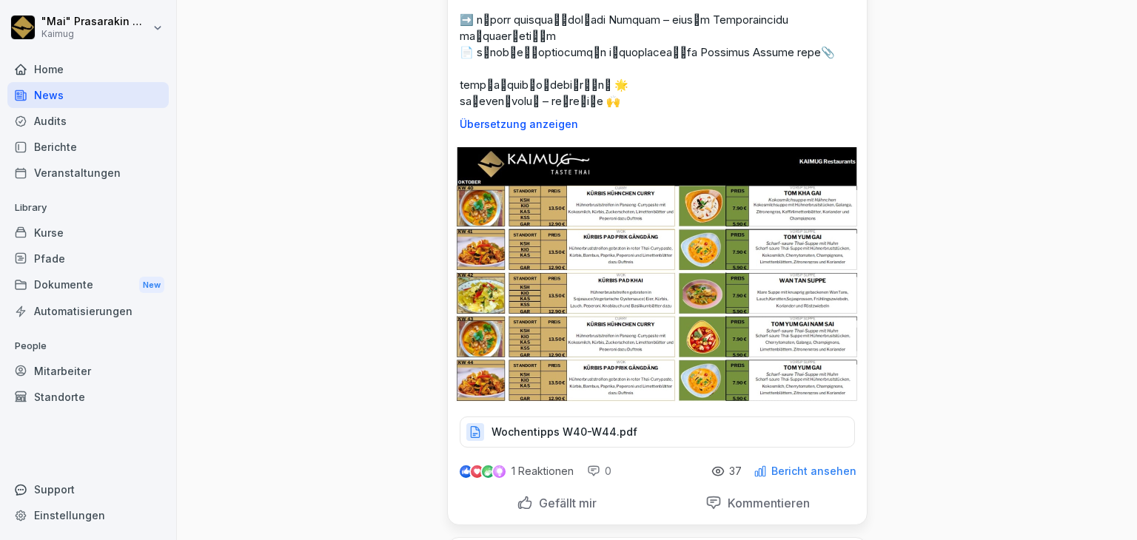
scroll to position [592, 0]
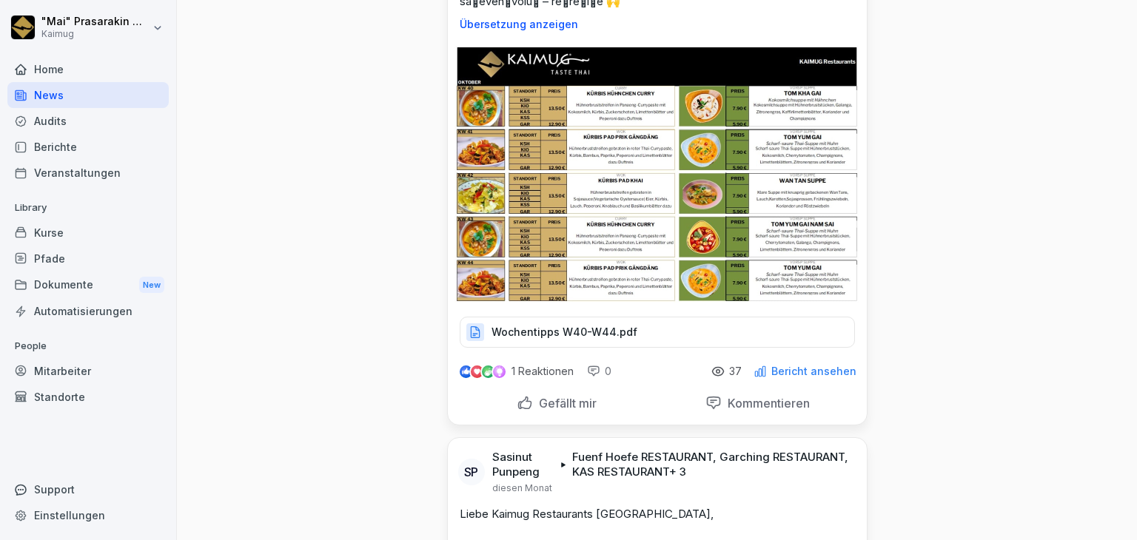
click at [574, 295] on img at bounding box center [656, 173] width 405 height 263
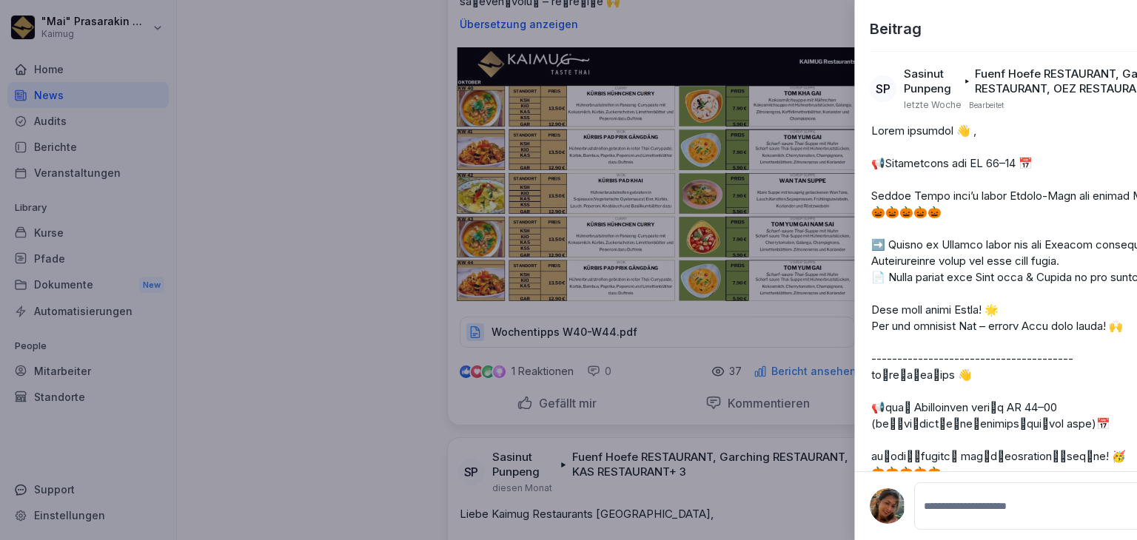
click at [570, 297] on div at bounding box center [568, 270] width 1137 height 540
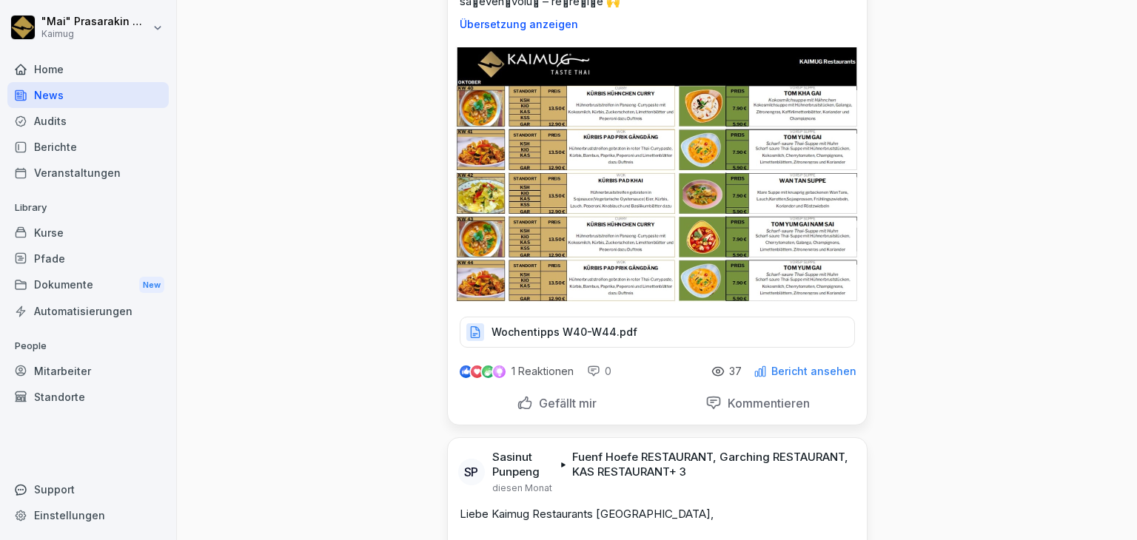
click at [528, 340] on p "Wochentipps W40-W44.pdf" at bounding box center [564, 332] width 146 height 15
